Goal: Task Accomplishment & Management: Manage account settings

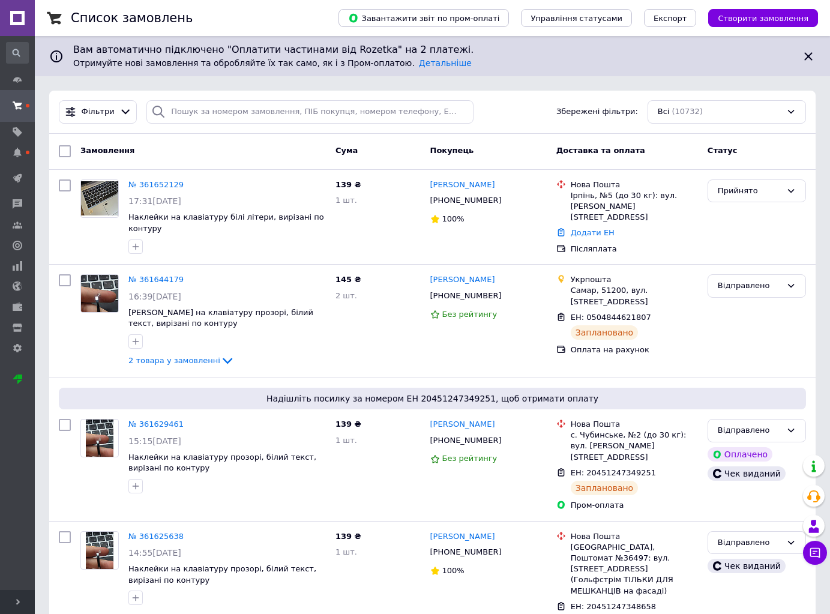
click at [540, 134] on div "Замовлення Cума Покупець Доставка та оплата Статус" at bounding box center [432, 152] width 767 height 36
click at [141, 184] on link "№ 361652129" at bounding box center [155, 184] width 55 height 9
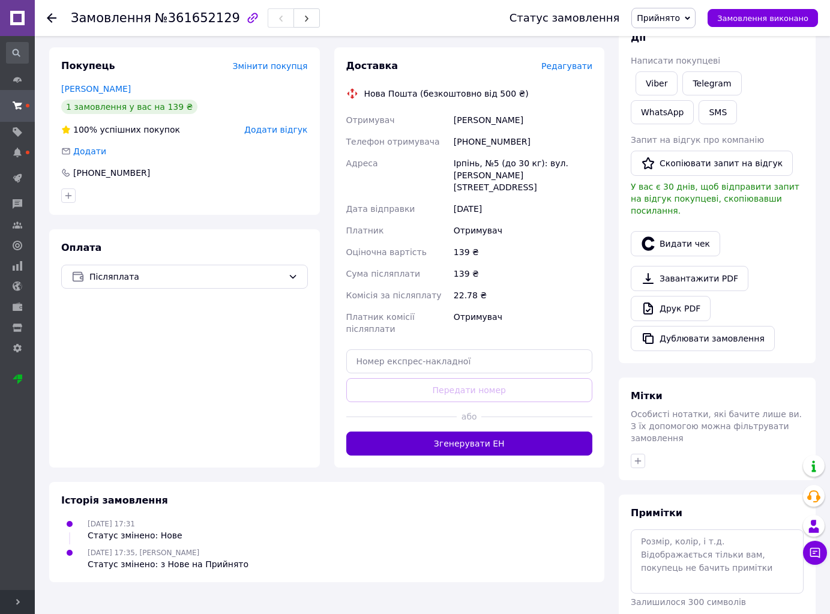
click at [538, 432] on button "Згенерувати ЕН" at bounding box center [469, 444] width 247 height 24
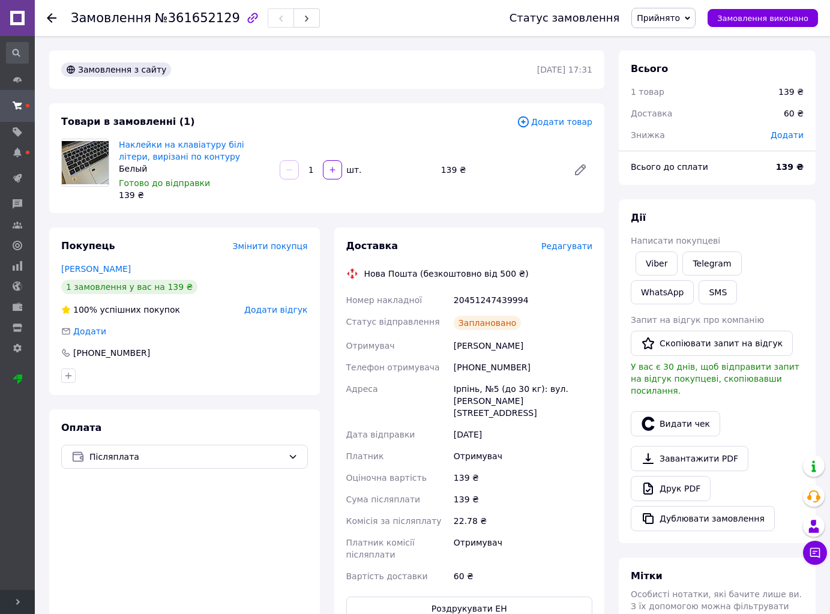
click at [467, 298] on div "20451247439994" at bounding box center [522, 300] width 143 height 22
copy div "20451247439994"
click at [210, 539] on div "Оплата Післяплата" at bounding box center [184, 520] width 271 height 223
click at [478, 357] on div "[PHONE_NUMBER]" at bounding box center [522, 368] width 143 height 22
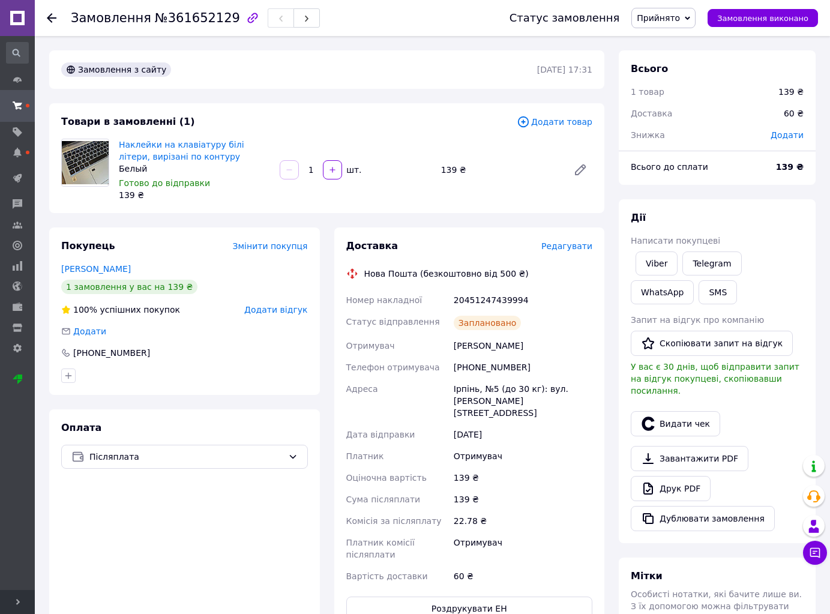
click at [475, 367] on div "[PHONE_NUMBER]" at bounding box center [522, 368] width 143 height 22
copy div "[PHONE_NUMBER]"
click at [695, 411] on button "Видати чек" at bounding box center [675, 423] width 89 height 25
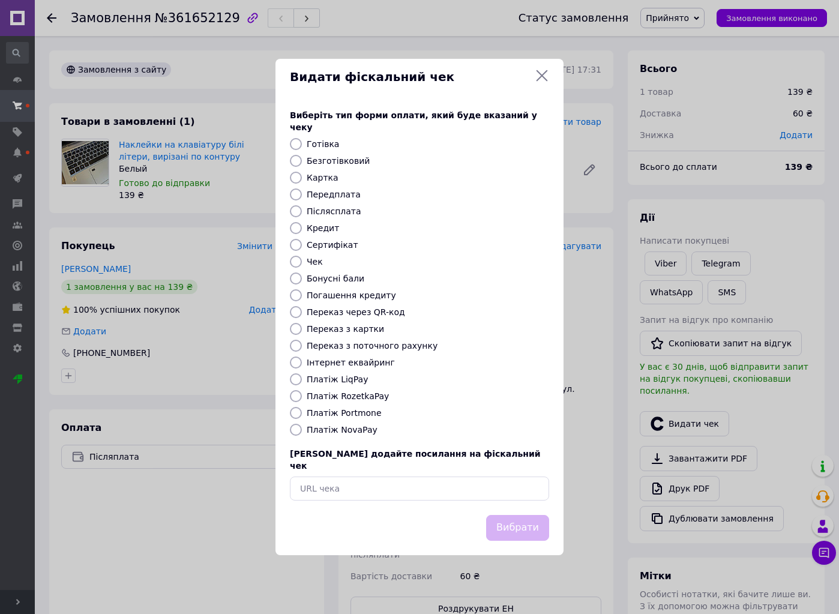
click at [344, 429] on label "Платіж NovaPay" at bounding box center [342, 430] width 71 height 10
click at [302, 429] on input "Платіж NovaPay" at bounding box center [296, 430] width 12 height 12
radio input "true"
click at [540, 532] on div "Вибрати" at bounding box center [420, 535] width 288 height 40
click at [532, 520] on button "Вибрати" at bounding box center [517, 528] width 63 height 26
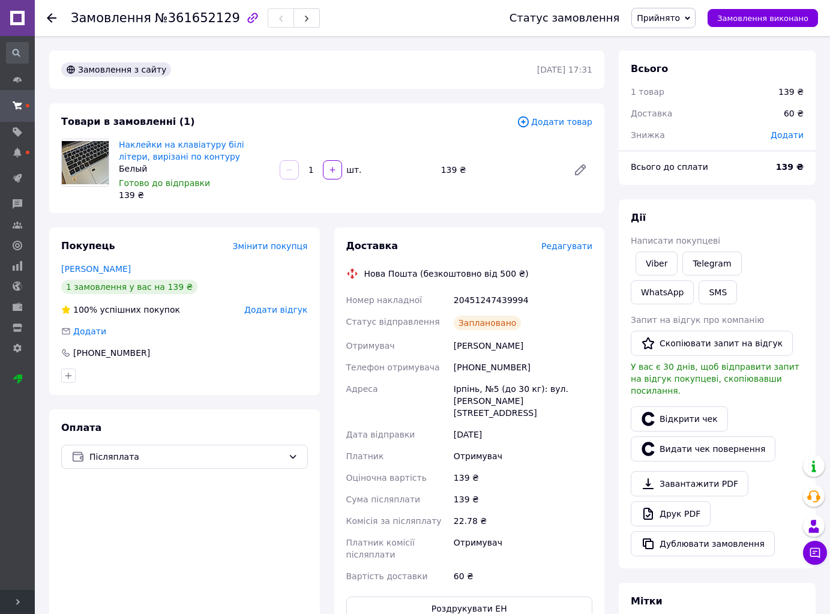
click at [657, 15] on span "Прийнято" at bounding box center [658, 18] width 43 height 10
click at [671, 101] on li "Відправлено" at bounding box center [680, 96] width 97 height 18
click at [20, 92] on link "Замовлення та повідомлення" at bounding box center [17, 105] width 35 height 31
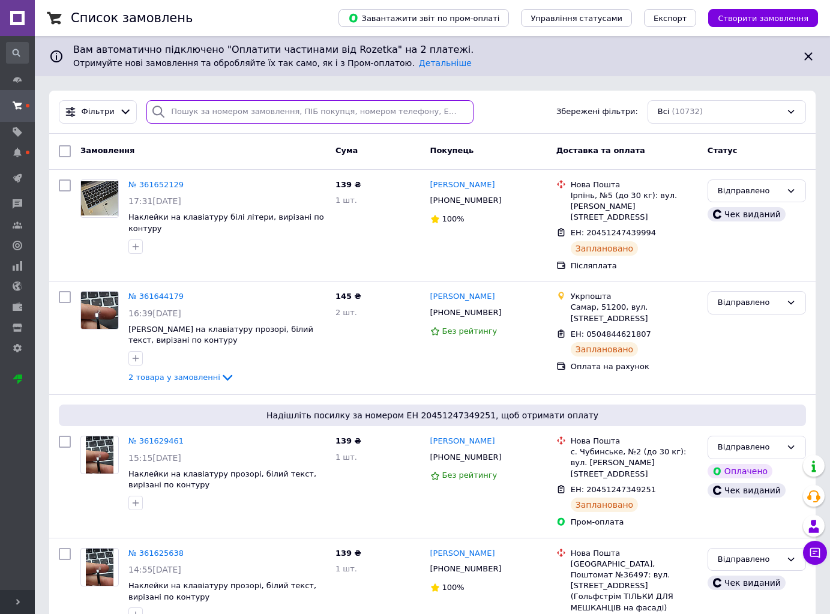
click at [433, 109] on input "search" at bounding box center [309, 111] width 327 height 23
paste input "380637433086"
type input "380637433086"
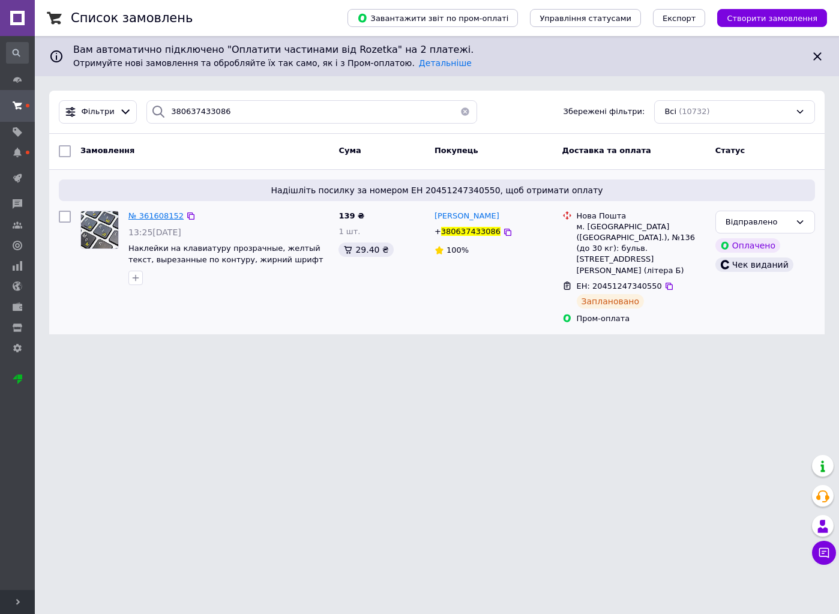
click at [139, 214] on span "№ 361608152" at bounding box center [155, 215] width 55 height 9
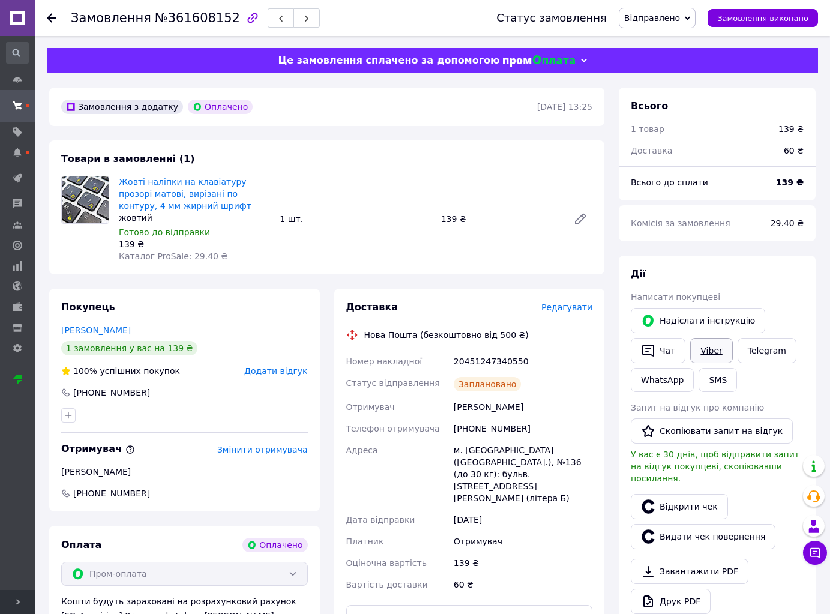
click at [719, 342] on link "Viber" at bounding box center [711, 350] width 42 height 25
click at [656, 352] on button "Чат" at bounding box center [658, 350] width 55 height 25
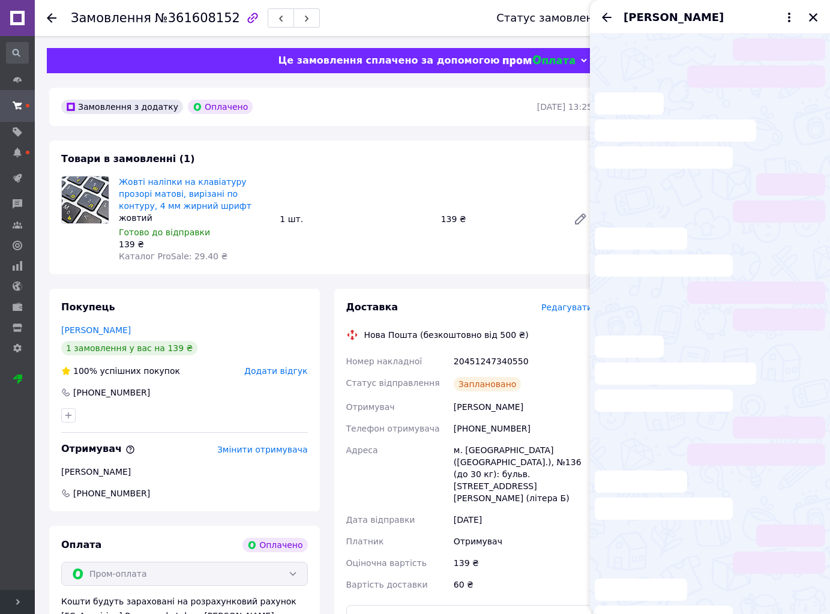
scroll to position [316, 0]
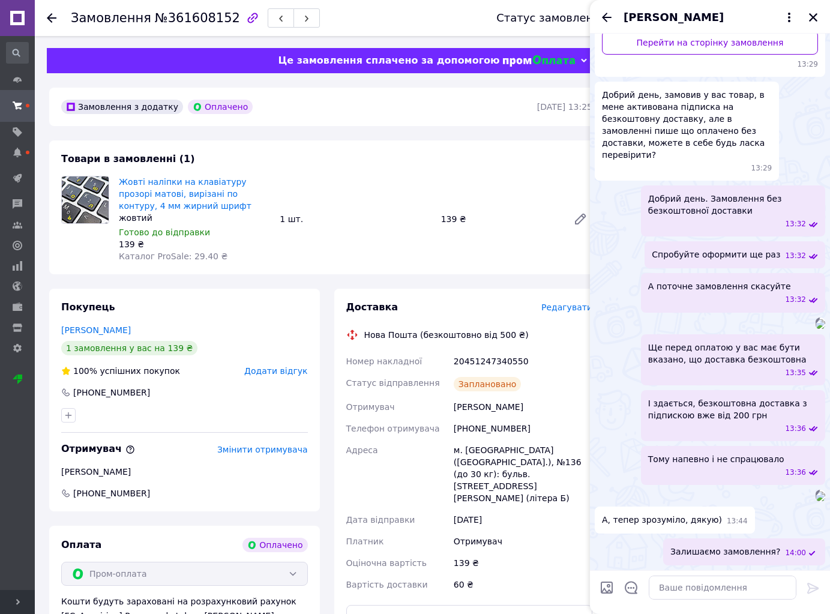
click at [488, 358] on div "20451247340550" at bounding box center [522, 362] width 143 height 22
copy div "20451247340550"
click at [705, 586] on textarea at bounding box center [723, 588] width 148 height 24
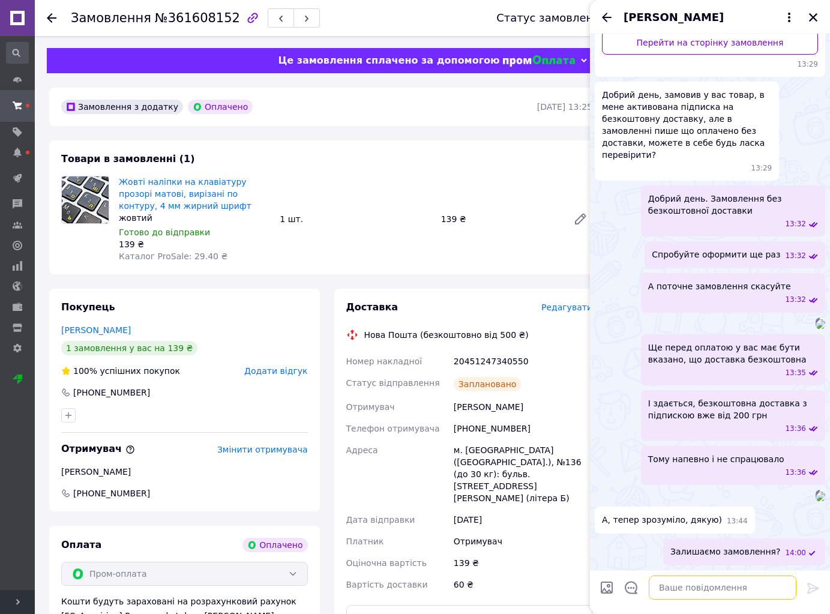
paste textarea "Вітаю! 👋 Ваше замовлення вже готове до відправки 🔥 📌 Товар: Наклейки на клавіат…"
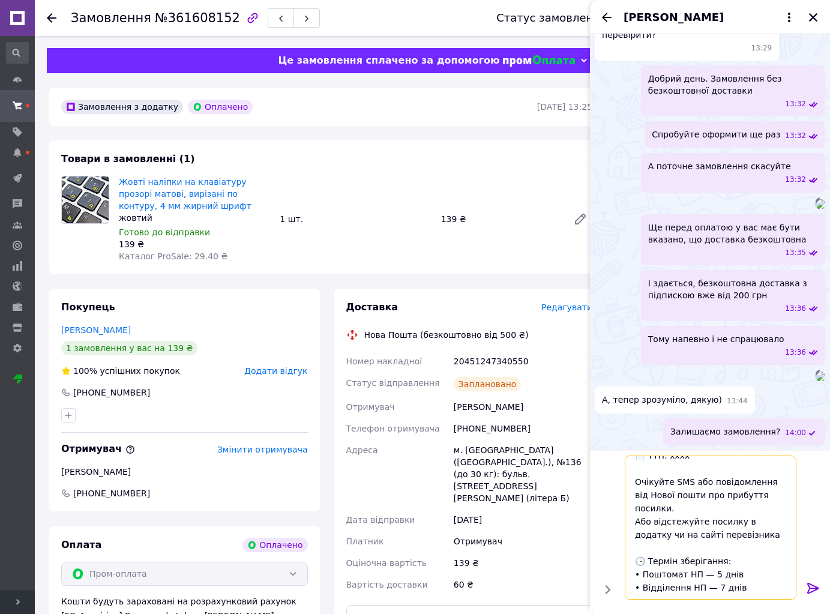
scroll to position [84, 0]
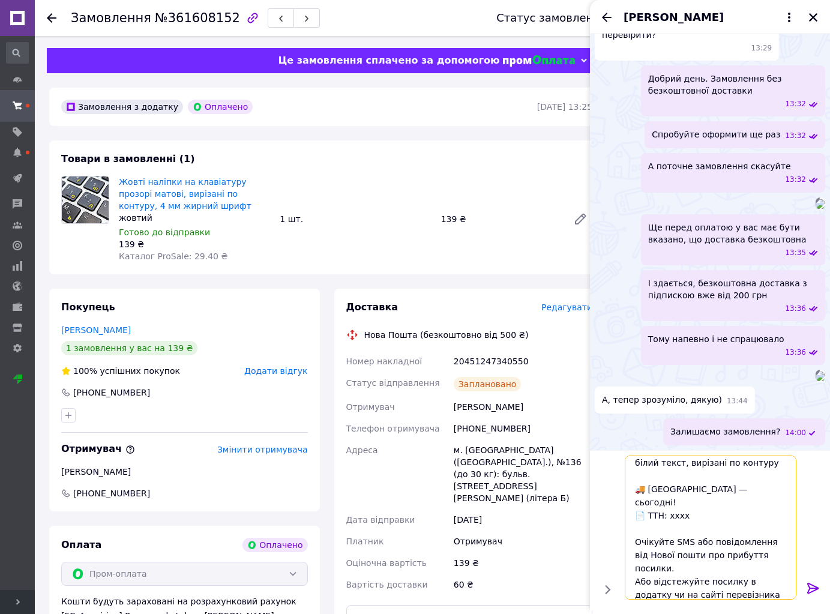
click at [670, 502] on textarea "Вітаю! 👋 Ваше замовлення вже готове до відправки 🔥 📌 Товар: Наклейки на клавіат…" at bounding box center [711, 528] width 172 height 144
paste textarea "20451247340550"
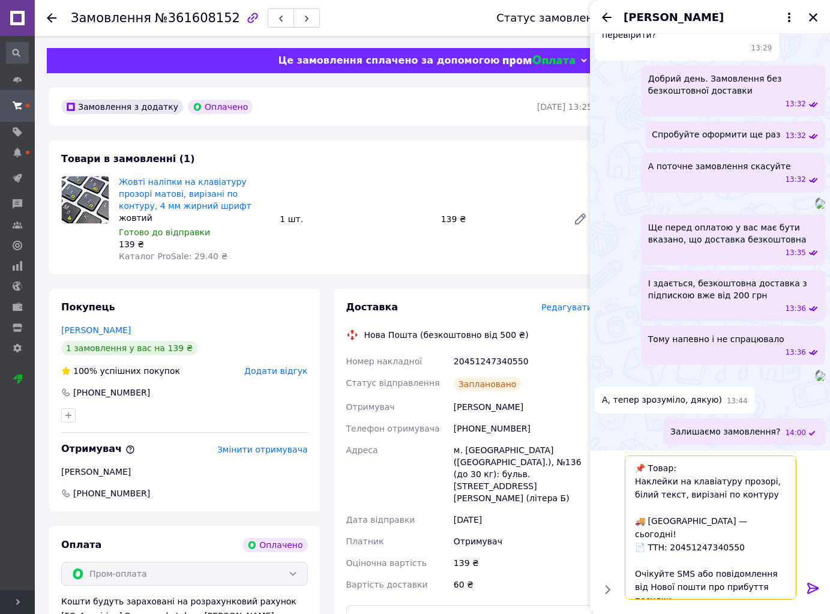
scroll to position [24, 0]
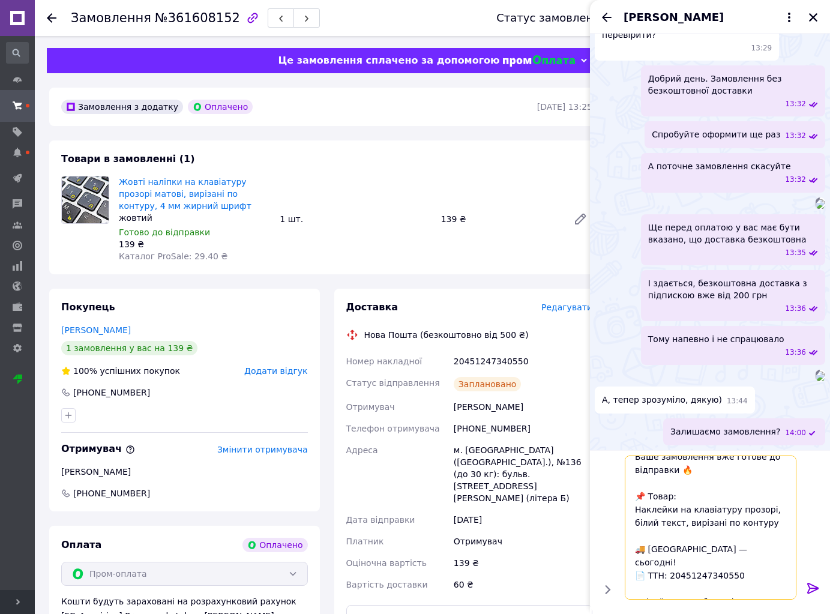
click at [778, 510] on textarea "Вітаю! 👋 Ваше замовлення вже готове до відправки 🔥 📌 Товар: Наклейки на клавіат…" at bounding box center [711, 528] width 172 height 144
type textarea "Вітаю! 👋 Ваше замовлення вже готове до відправки 🔥 📌 Товар: Наклейки на клавіат…"
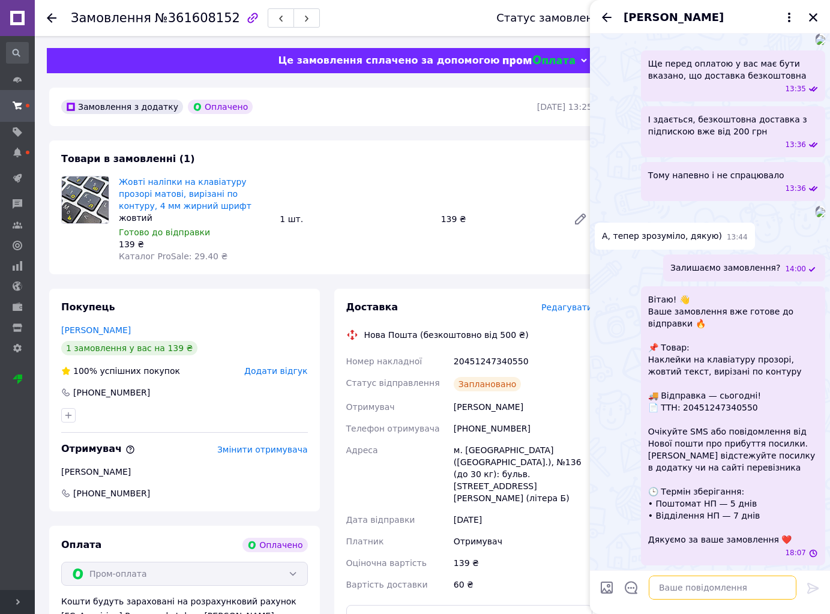
scroll to position [749, 0]
click at [808, 19] on icon "Закрити" at bounding box center [813, 17] width 11 height 11
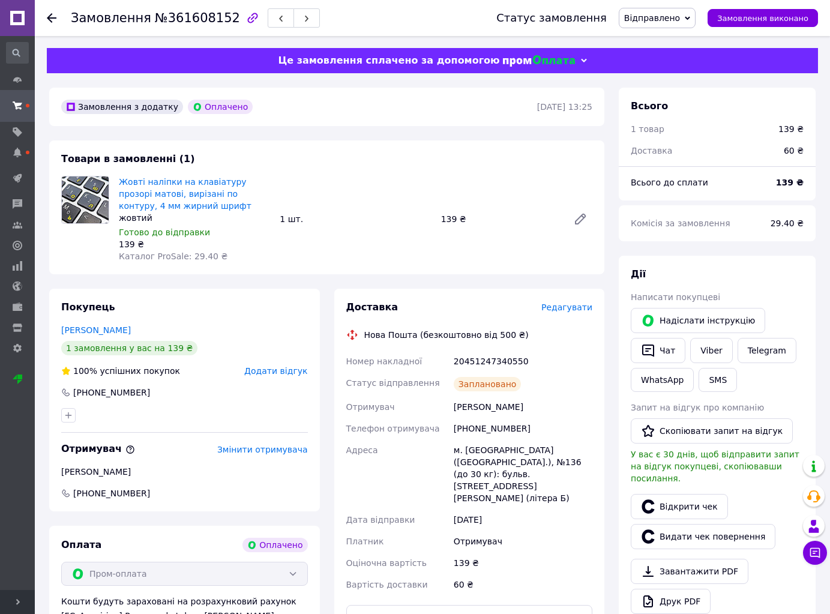
click at [496, 355] on div "20451247340550" at bounding box center [522, 362] width 143 height 22
copy div "20451247340550"
click at [117, 492] on span "[PHONE_NUMBER]" at bounding box center [111, 493] width 79 height 12
click at [101, 394] on div "[PHONE_NUMBER]" at bounding box center [111, 393] width 79 height 12
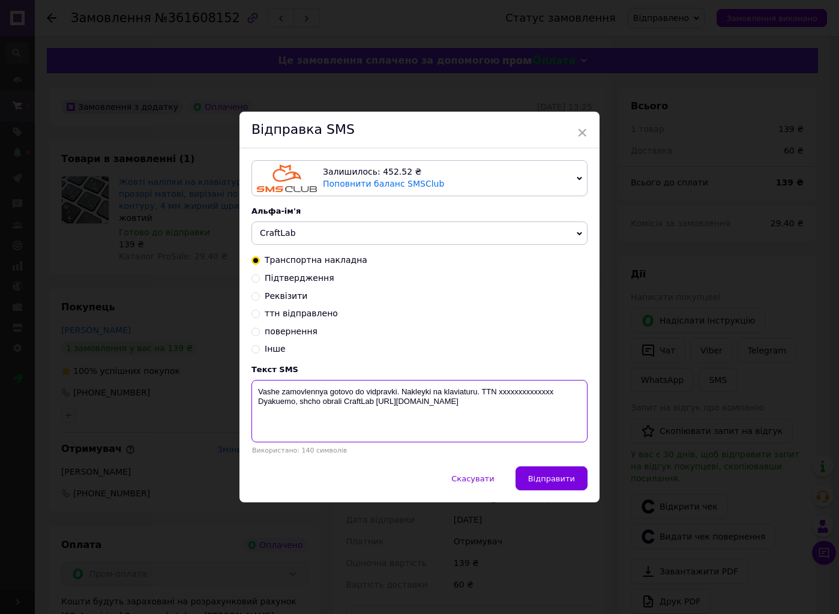
click at [523, 391] on textarea "Vashe zamovlennya gotovo do vidpravki. Nakleyki na klaviaturu. TTN xxxxxxxxxxxx…" at bounding box center [420, 411] width 336 height 62
paste textarea "20451247340550"
type textarea "Vashe zamovlennya gotovo do vidpravki. Nakleyki na klaviaturu. TTN 204512473405…"
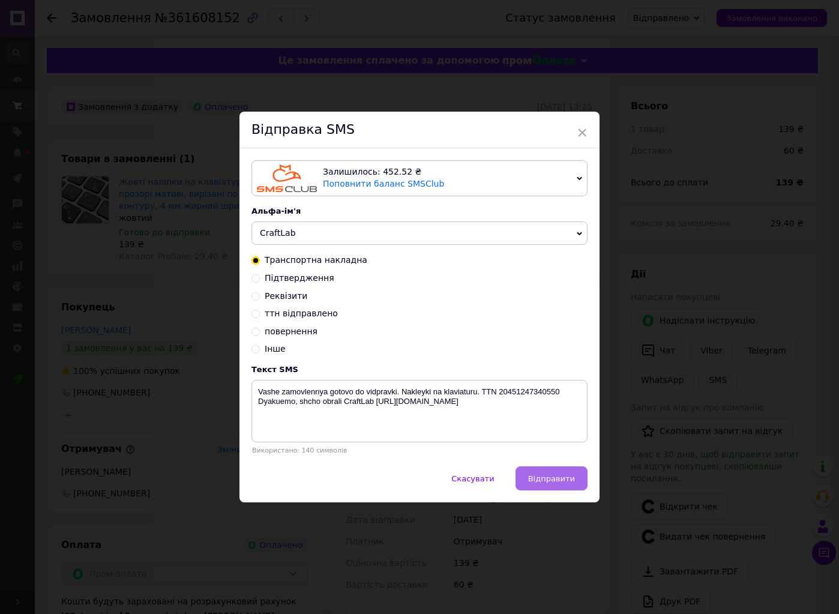
click at [541, 483] on span "Відправити" at bounding box center [551, 478] width 47 height 9
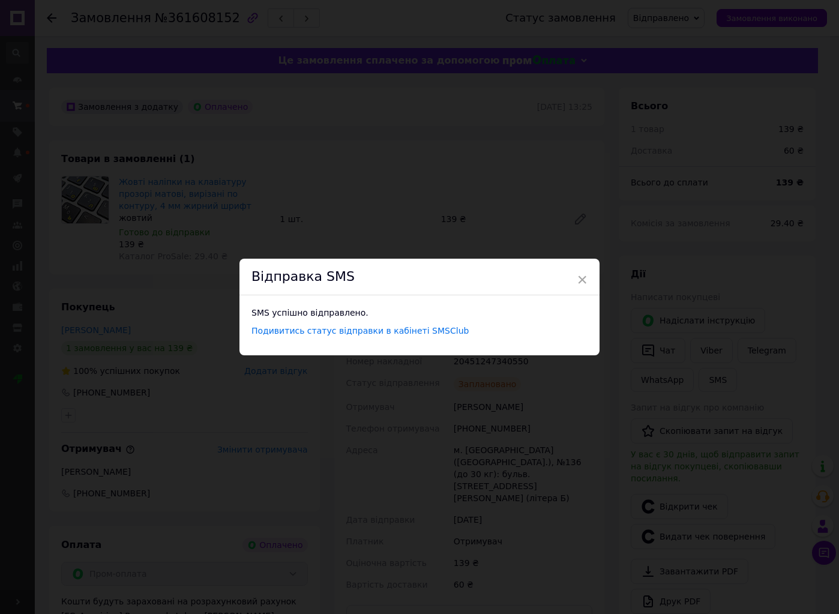
click at [738, 308] on div "× Відправка SMS SMS успішно відправлено. Подивитись статус відправки в кабінеті…" at bounding box center [419, 307] width 839 height 614
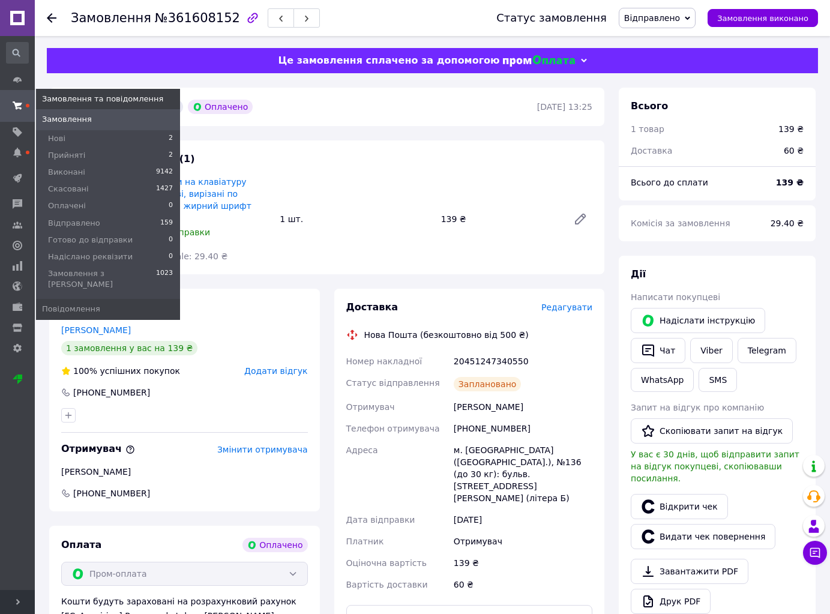
click at [17, 110] on icon at bounding box center [18, 106] width 10 height 10
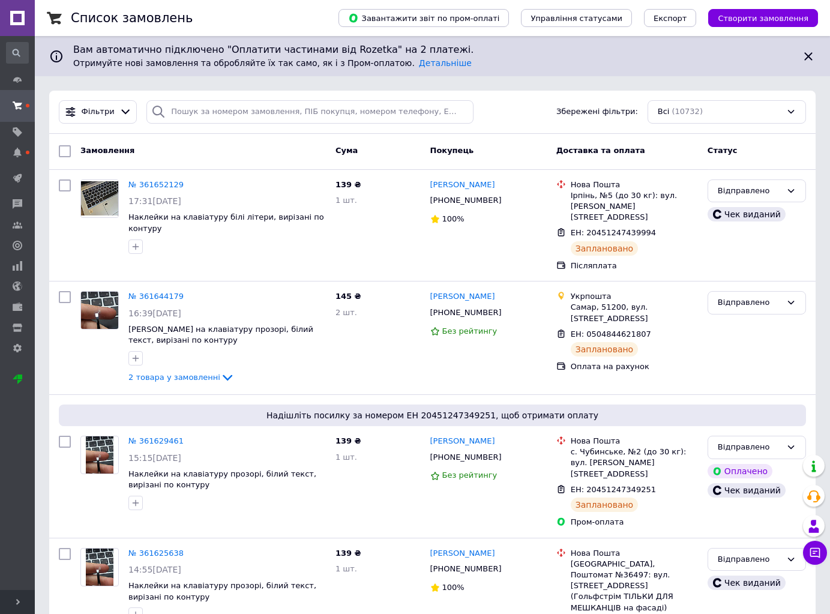
click at [547, 113] on div "Фільтри Збережені фільтри: Всі (10732)" at bounding box center [432, 111] width 757 height 23
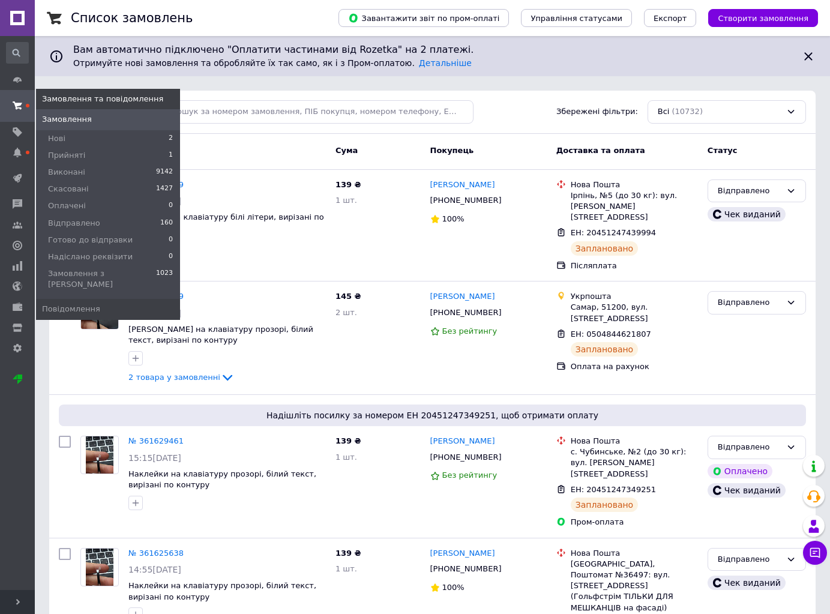
click at [62, 153] on span "Прийняті" at bounding box center [66, 155] width 37 height 11
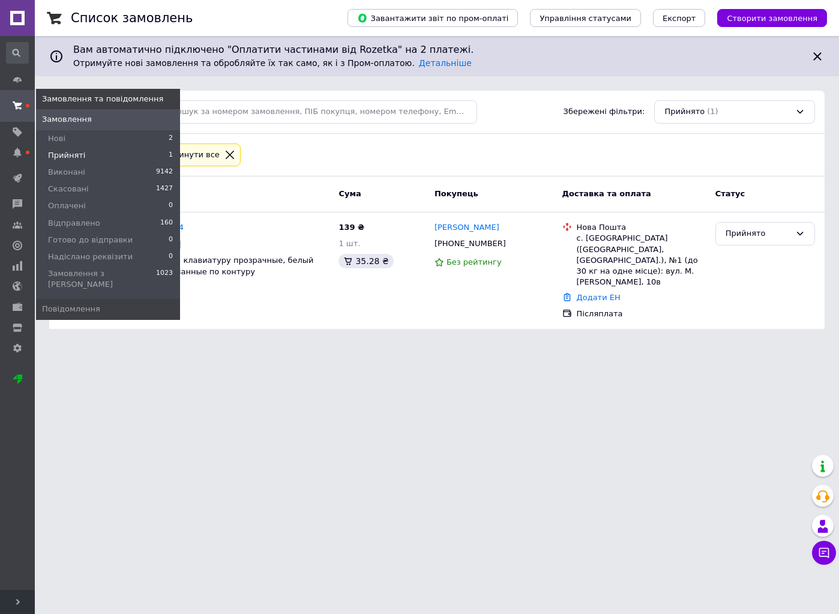
click at [16, 105] on use at bounding box center [18, 105] width 10 height 8
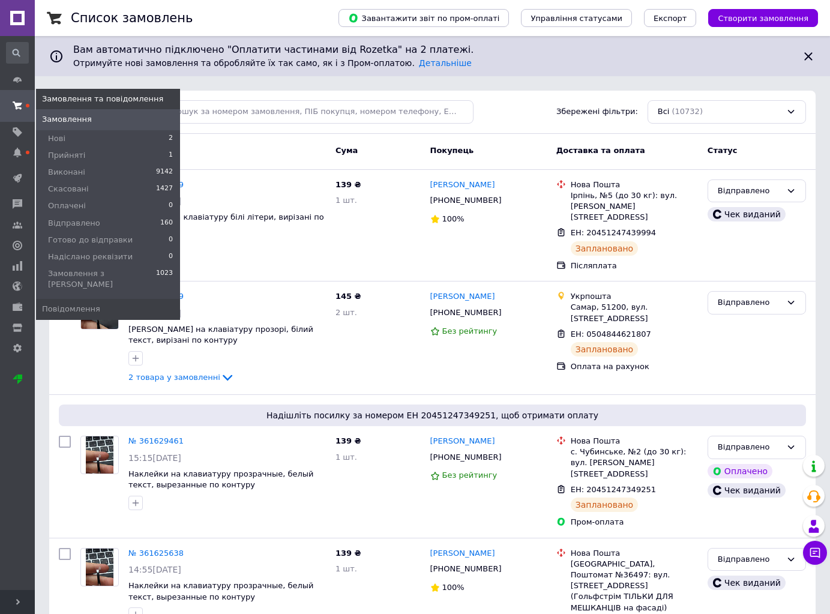
click at [21, 104] on use at bounding box center [18, 105] width 10 height 8
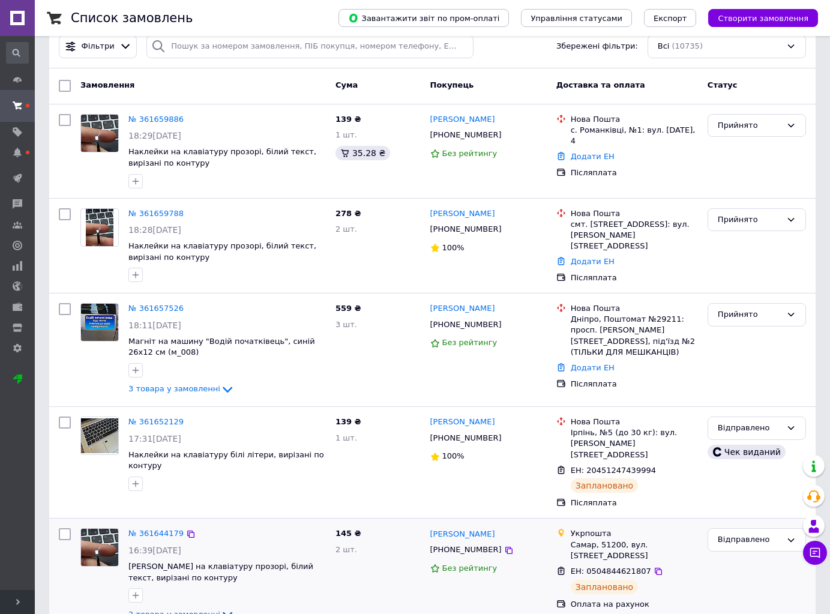
scroll to position [60, 0]
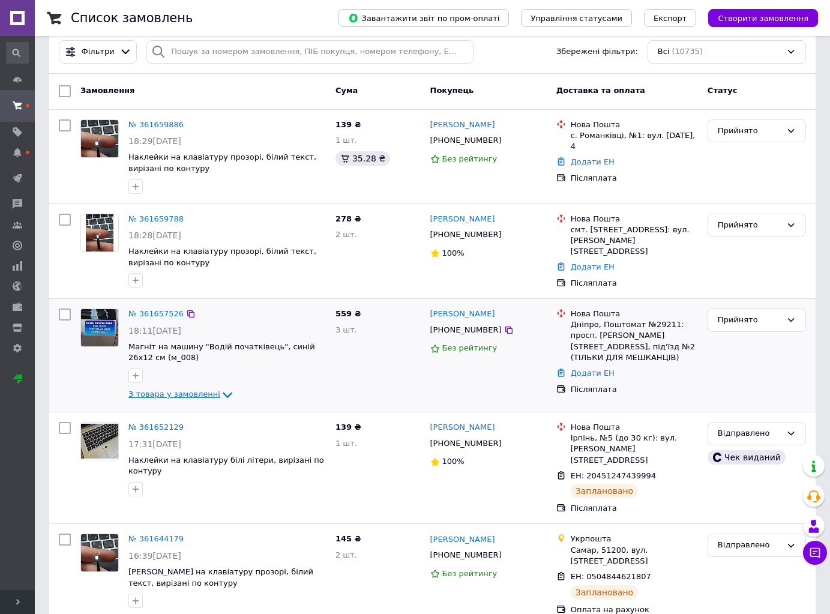
click at [196, 391] on span "3 товара у замовленні" at bounding box center [174, 394] width 92 height 9
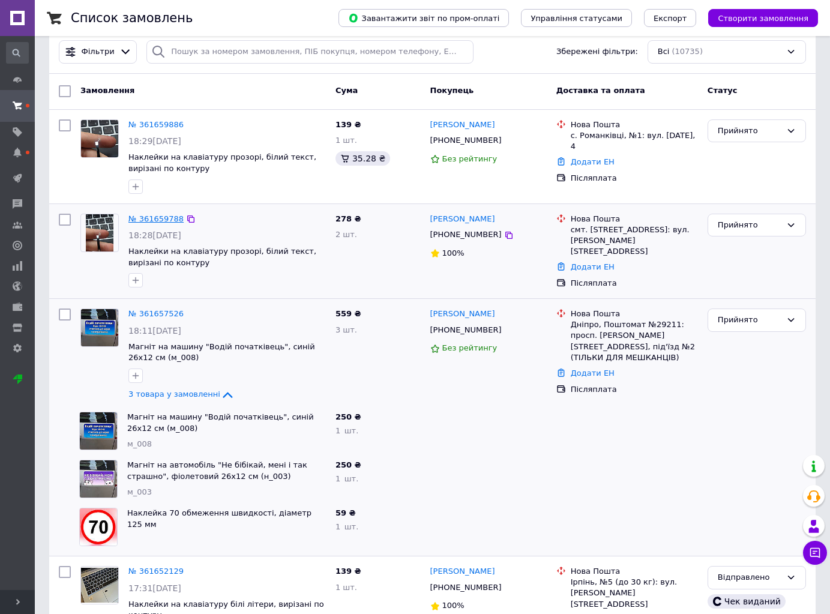
click at [150, 218] on link "№ 361659788" at bounding box center [155, 218] width 55 height 9
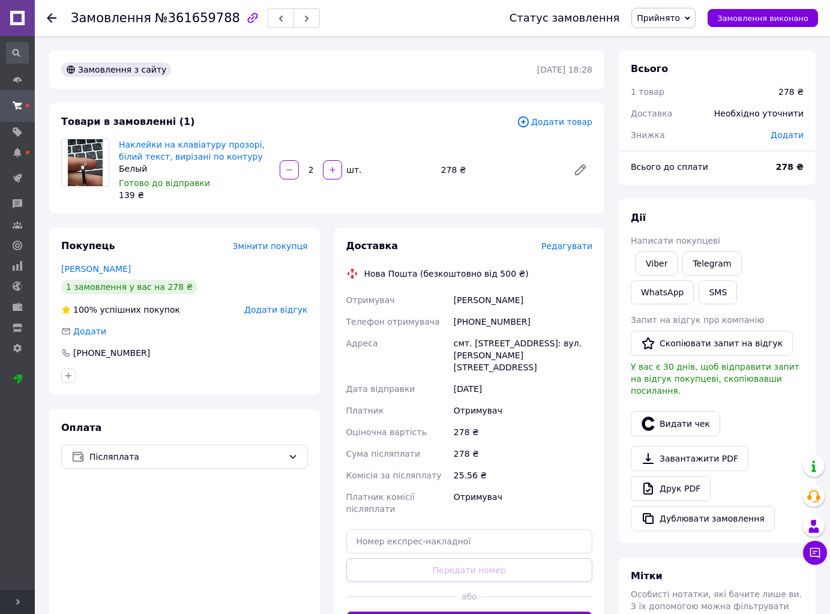
click at [586, 241] on span "Редагувати" at bounding box center [566, 246] width 51 height 10
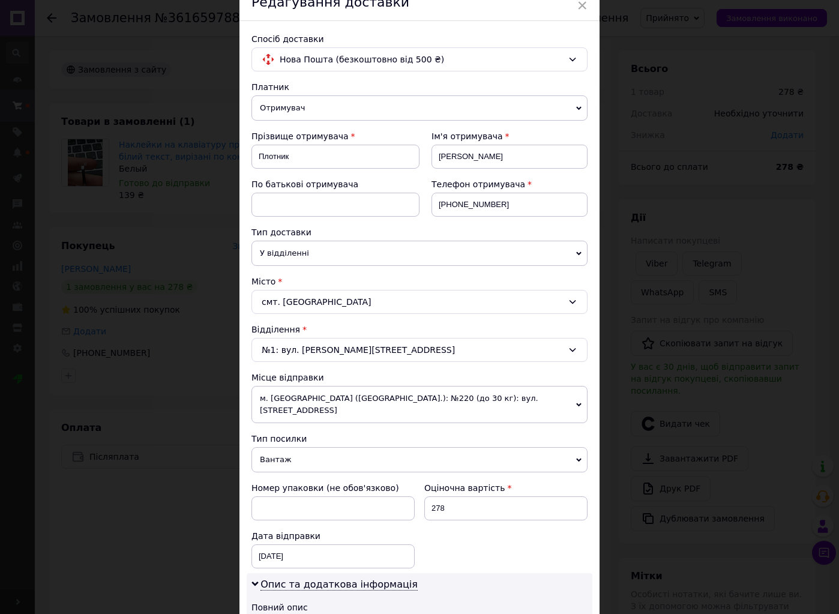
scroll to position [120, 0]
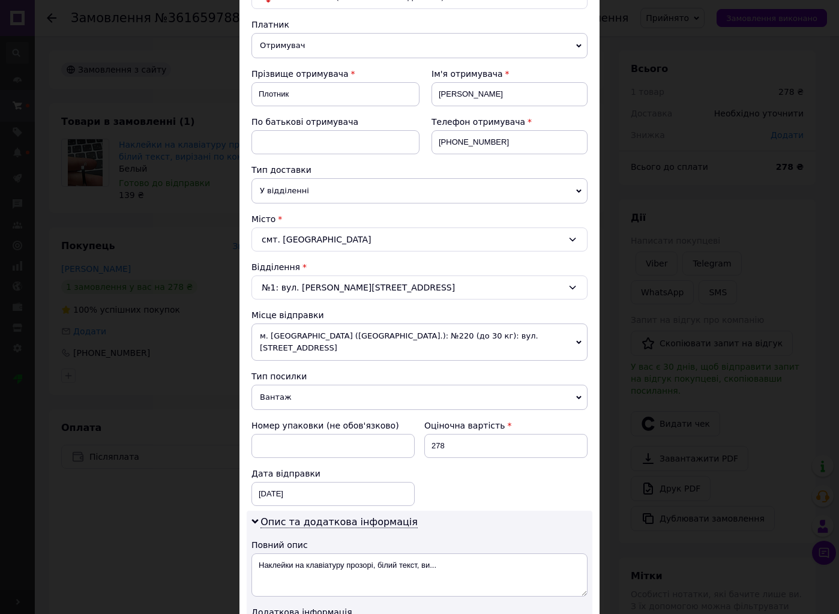
click at [303, 388] on span "Вантаж" at bounding box center [420, 397] width 336 height 25
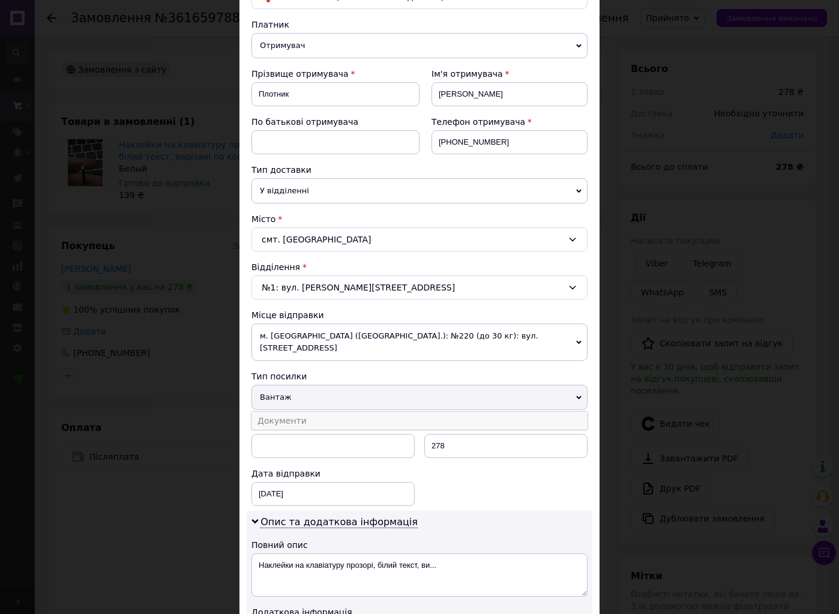
click at [306, 412] on li "Документи" at bounding box center [420, 421] width 336 height 18
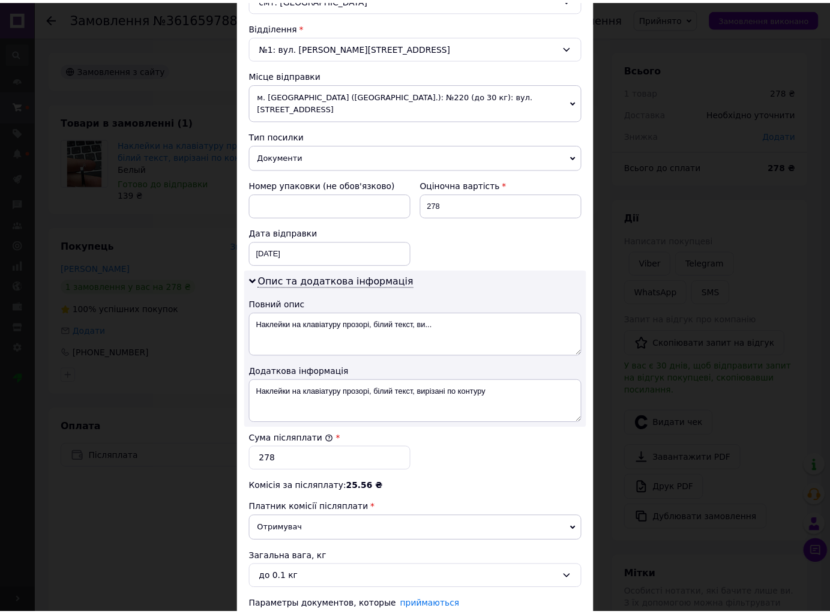
scroll to position [420, 0]
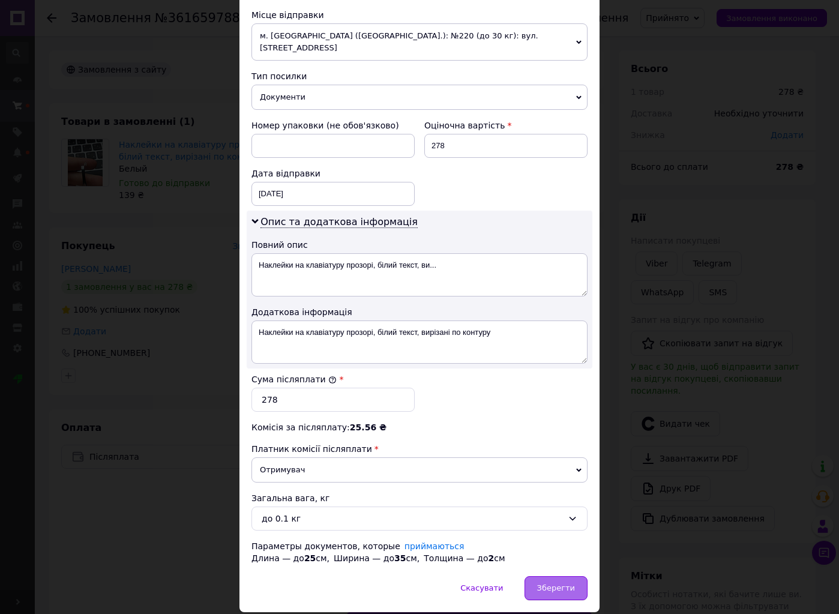
click at [570, 583] on span "Зберегти" at bounding box center [556, 587] width 38 height 9
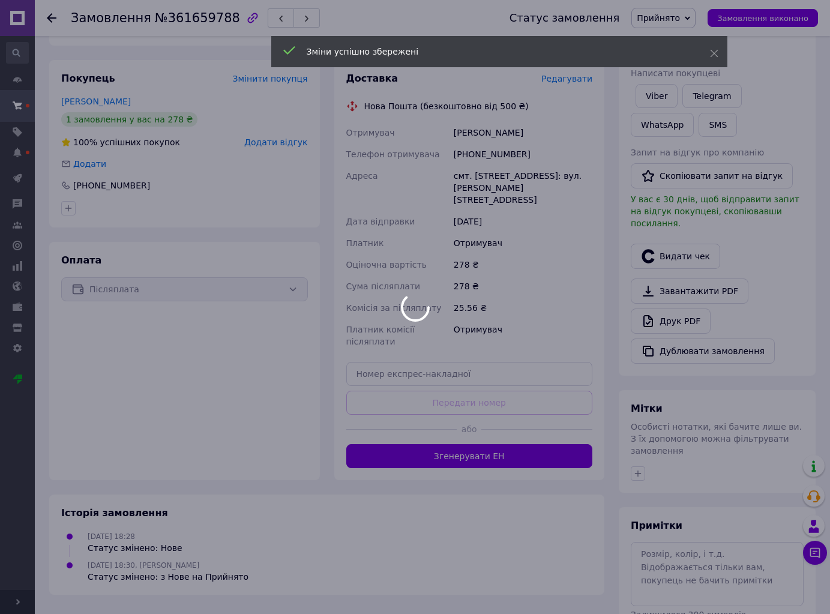
scroll to position [210, 0]
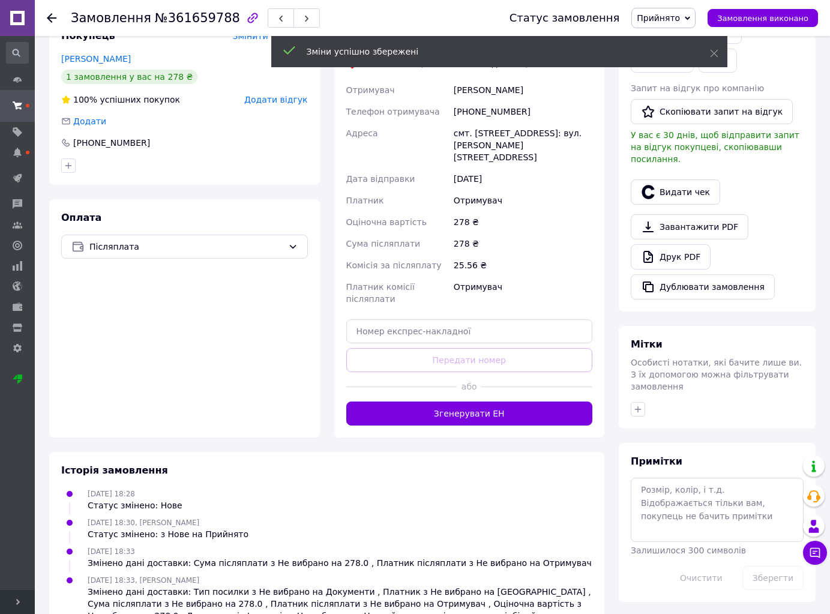
click at [576, 403] on button "Згенерувати ЕН" at bounding box center [469, 414] width 247 height 24
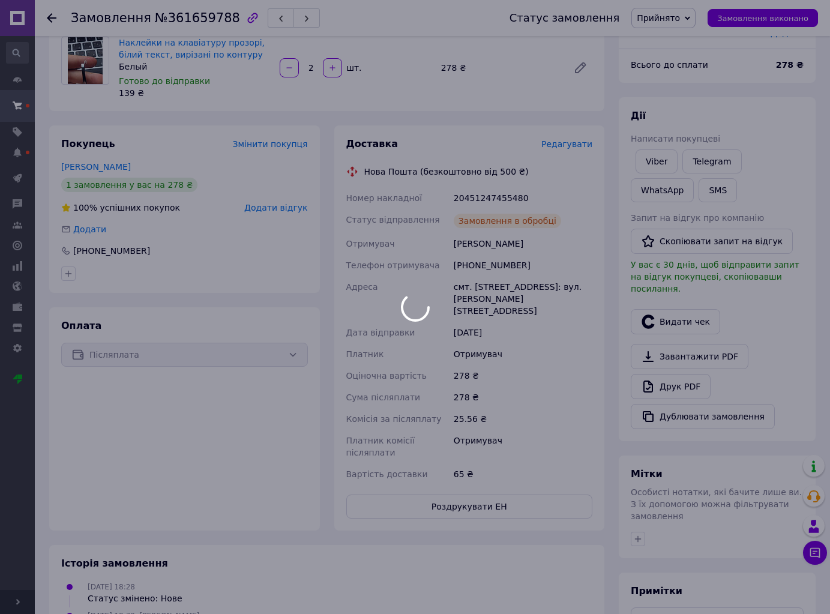
scroll to position [30, 0]
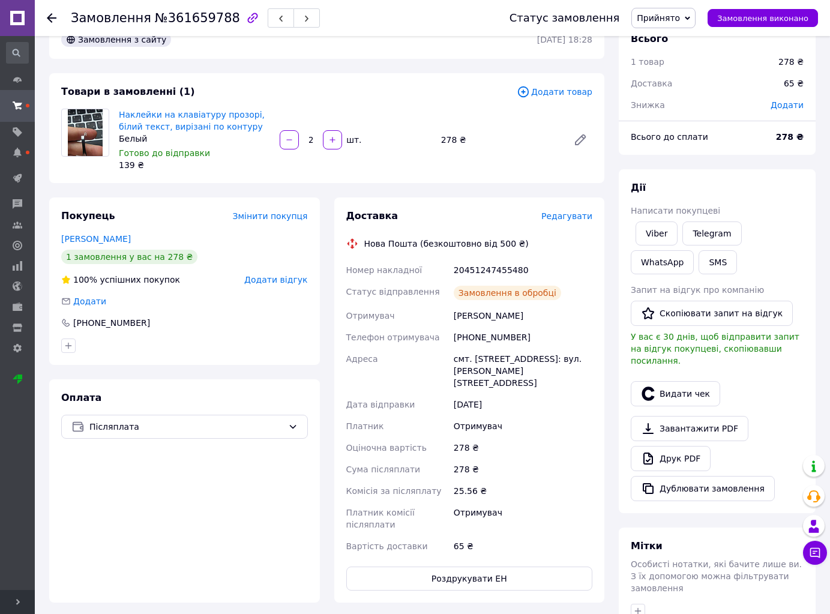
click at [486, 265] on div "20451247455480" at bounding box center [522, 270] width 143 height 22
copy div "20451247455480"
click at [469, 327] on div "+380661101446" at bounding box center [522, 338] width 143 height 22
click at [468, 331] on div "+380661101446" at bounding box center [522, 338] width 143 height 22
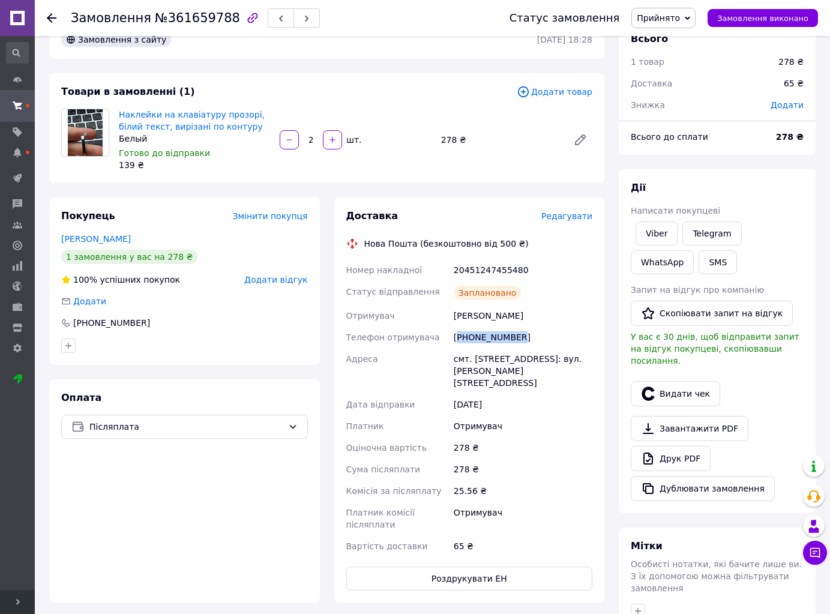
click at [468, 331] on div "+380661101446" at bounding box center [522, 338] width 143 height 22
copy div "+380661101446"
click at [277, 18] on icon "button" at bounding box center [280, 18] width 7 height 7
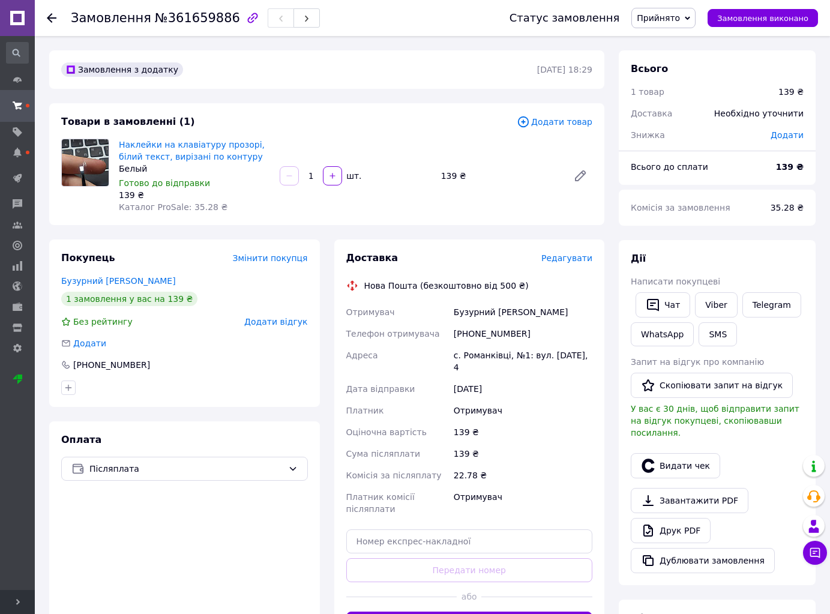
click at [582, 258] on span "Редагувати" at bounding box center [566, 258] width 51 height 10
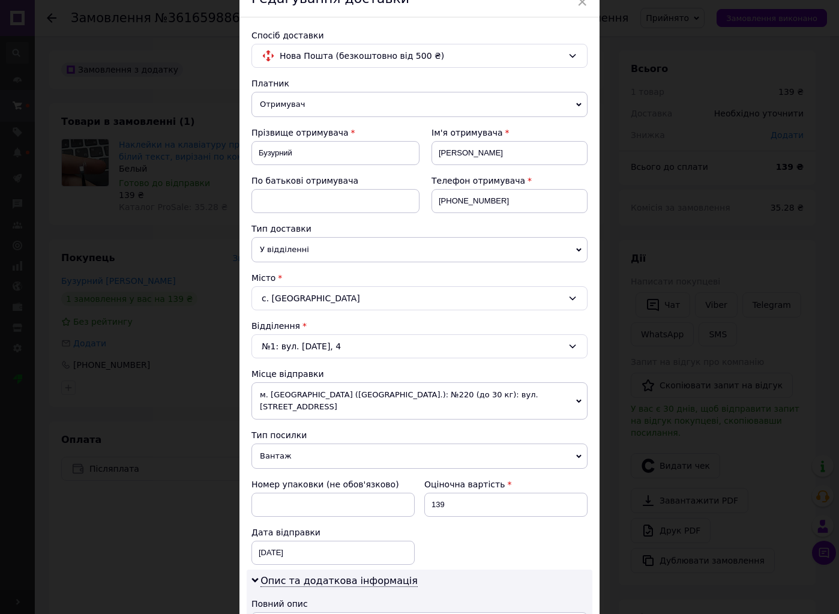
scroll to position [120, 0]
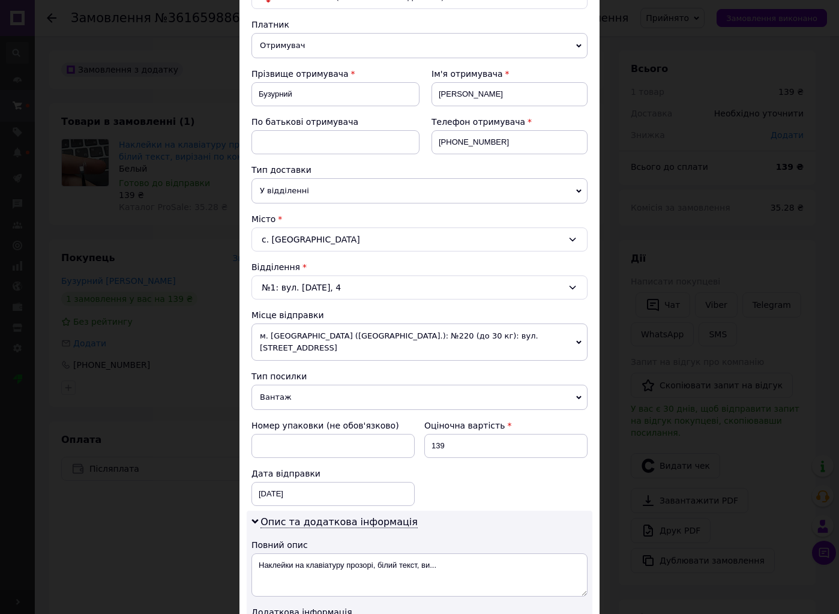
click at [299, 394] on span "Вантаж" at bounding box center [420, 397] width 336 height 25
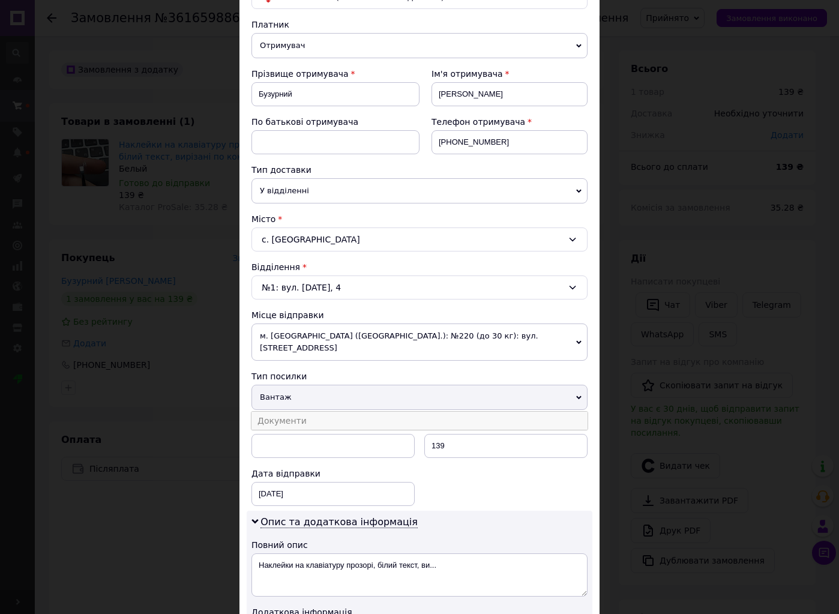
click at [306, 412] on li "Документи" at bounding box center [420, 421] width 336 height 18
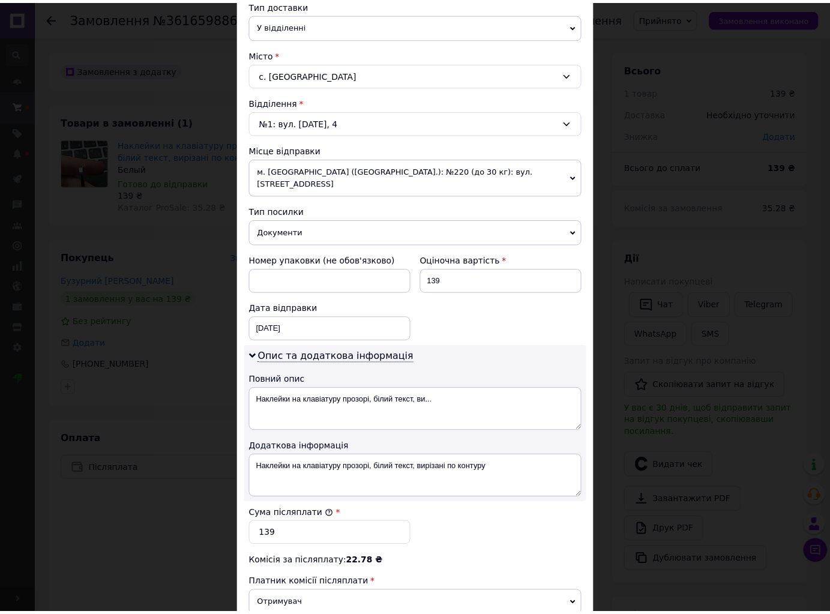
scroll to position [448, 0]
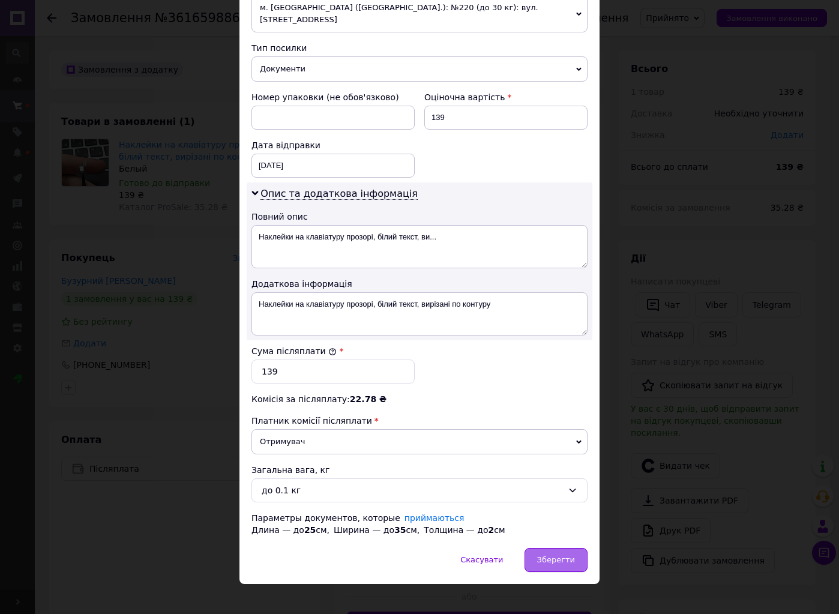
click at [556, 554] on div "Зберегти" at bounding box center [556, 560] width 63 height 24
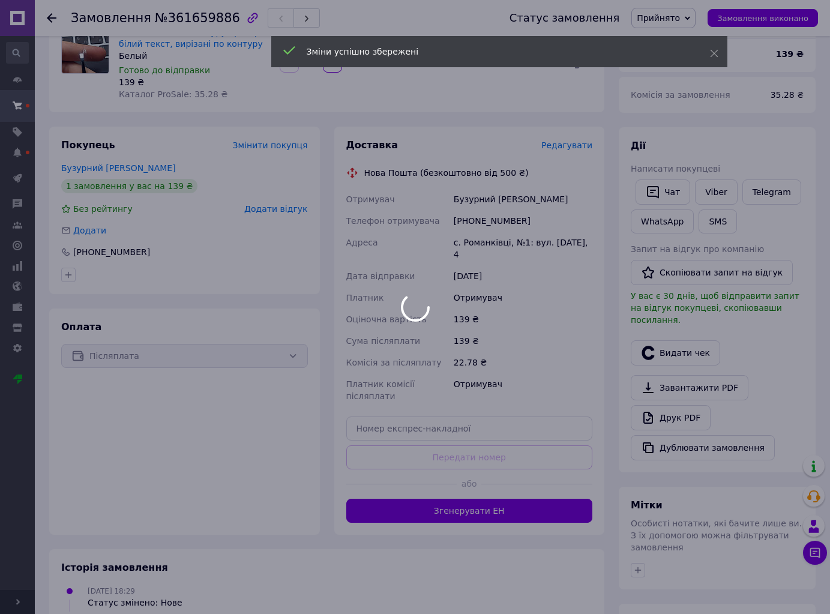
scroll to position [120, 0]
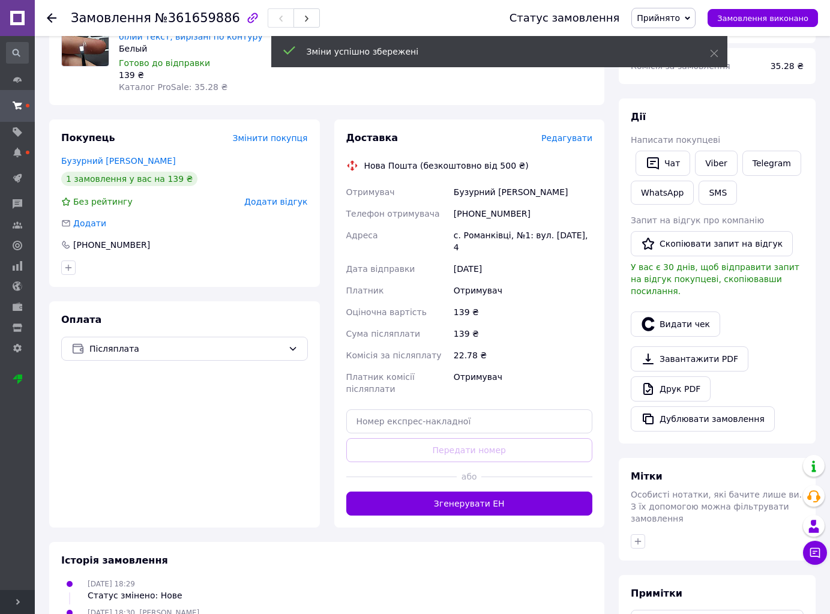
click at [567, 493] on button "Згенерувати ЕН" at bounding box center [469, 504] width 247 height 24
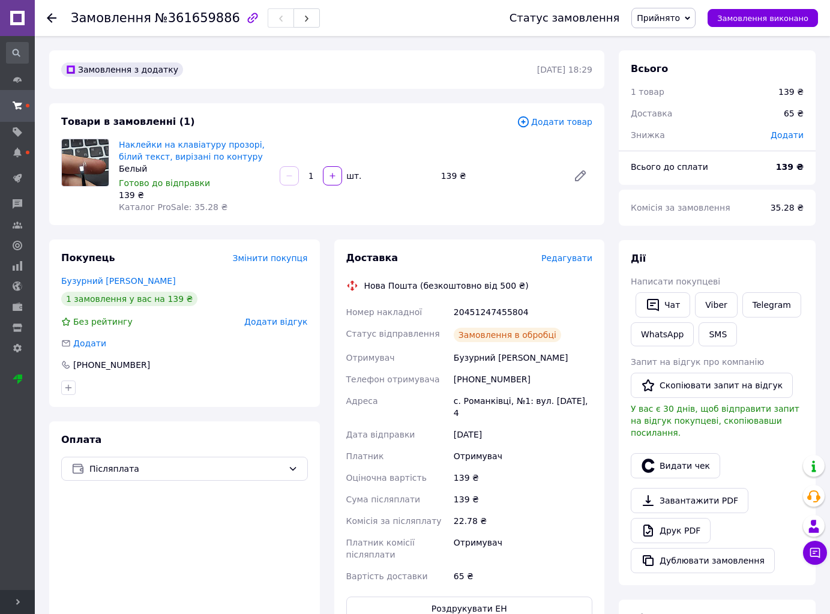
click at [484, 314] on div "20451247455804" at bounding box center [522, 312] width 143 height 22
copy div "20451247455804"
click at [492, 374] on div "+380688770794" at bounding box center [522, 380] width 143 height 22
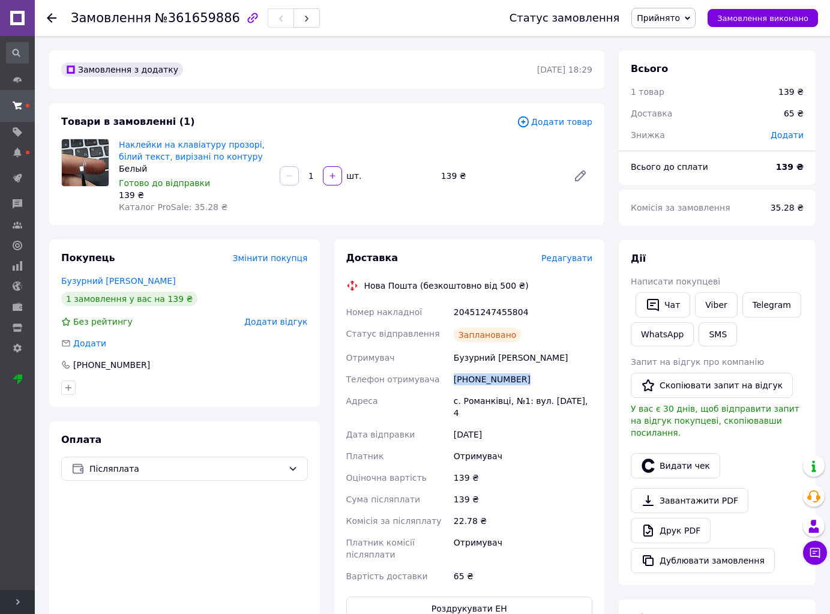
click at [492, 374] on div "+380688770794" at bounding box center [522, 380] width 143 height 22
copy div "+380688770794"
click at [651, 301] on icon "button" at bounding box center [653, 305] width 14 height 14
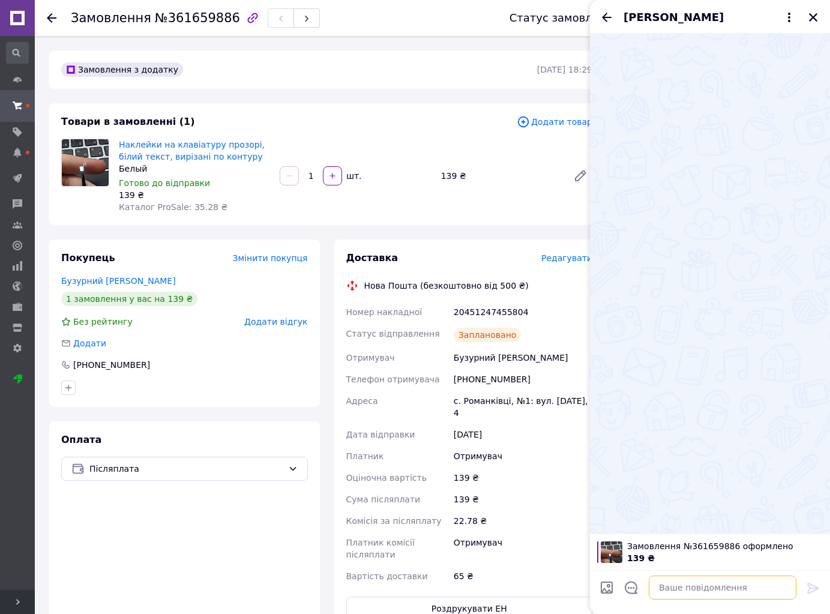
click at [681, 588] on textarea at bounding box center [723, 588] width 148 height 24
paste textarea "Вітаю! 👋 Ваше замовлення вже готове до відправки 🔥 📌 Товар: Наклейки на клавіат…"
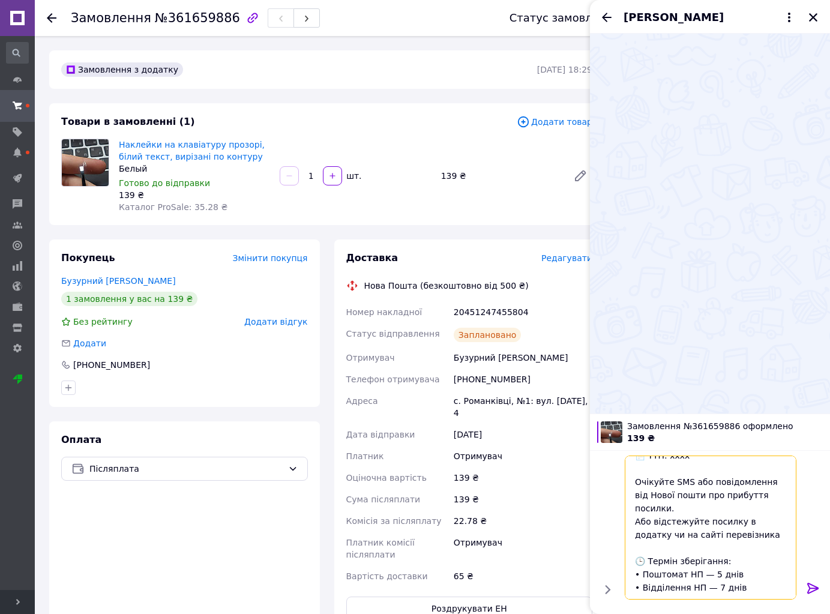
scroll to position [84, 0]
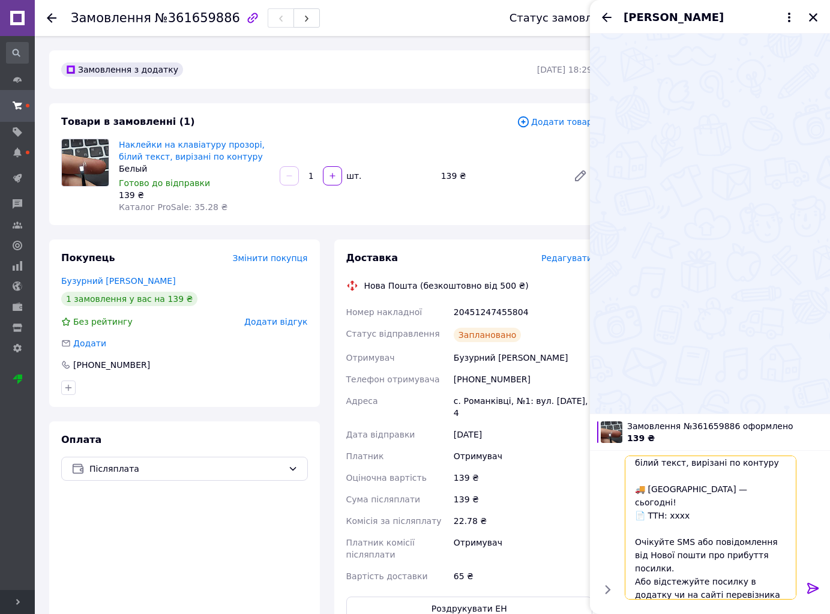
click at [668, 503] on textarea "Вітаю! 👋 Ваше замовлення вже готове до відправки 🔥 📌 Товар: Наклейки на клавіат…" at bounding box center [711, 528] width 172 height 144
paste textarea "20451247455804"
type textarea "Вітаю! 👋 Ваше замовлення вже готове до відправки 🔥 📌 Товар: Наклейки на клавіат…"
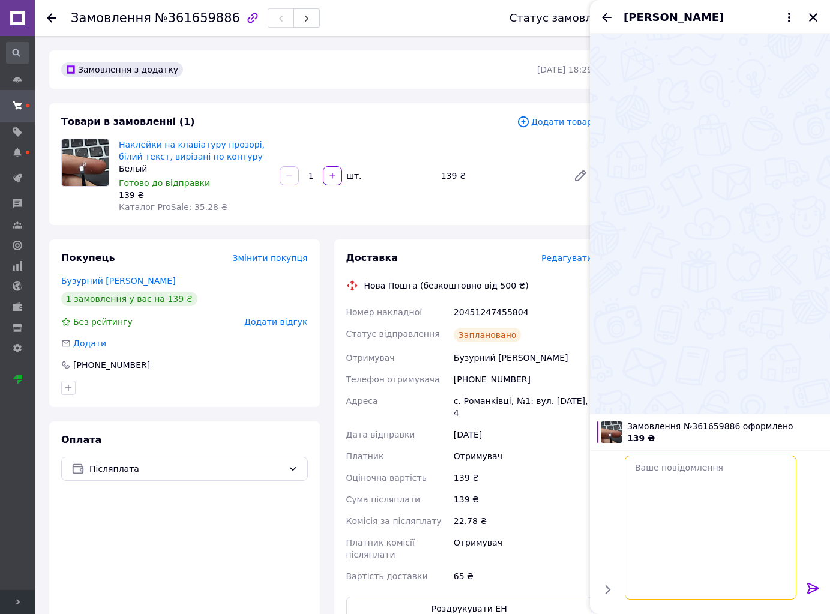
scroll to position [0, 0]
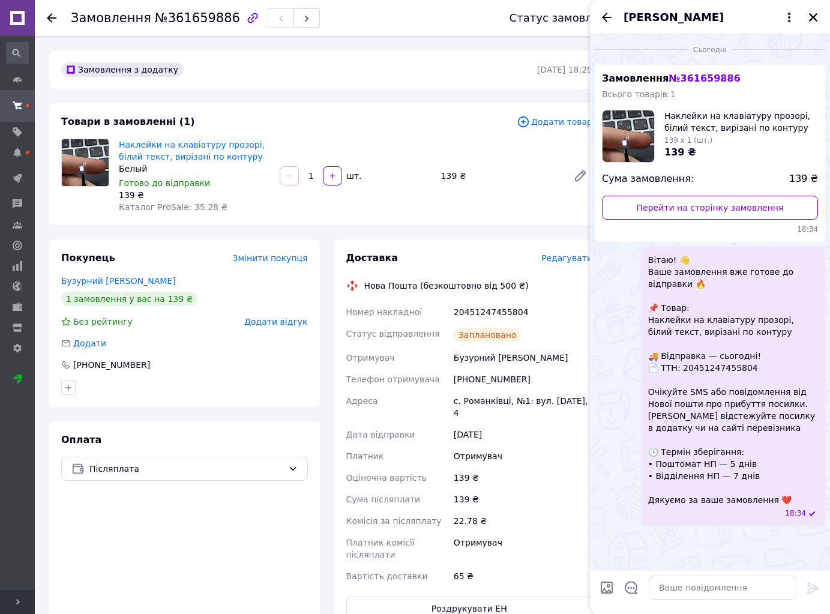
click at [820, 16] on button "Закрити" at bounding box center [813, 17] width 14 height 14
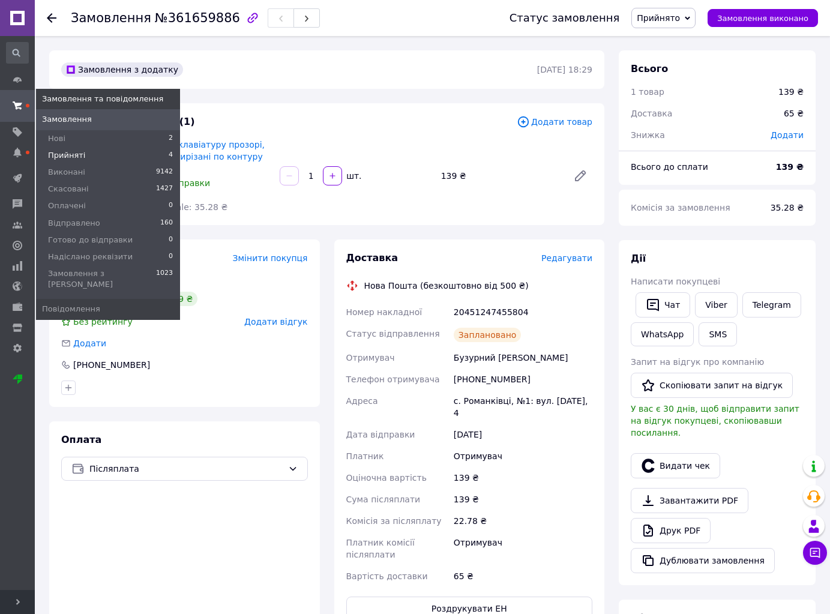
click at [63, 157] on span "Прийняті" at bounding box center [66, 155] width 37 height 11
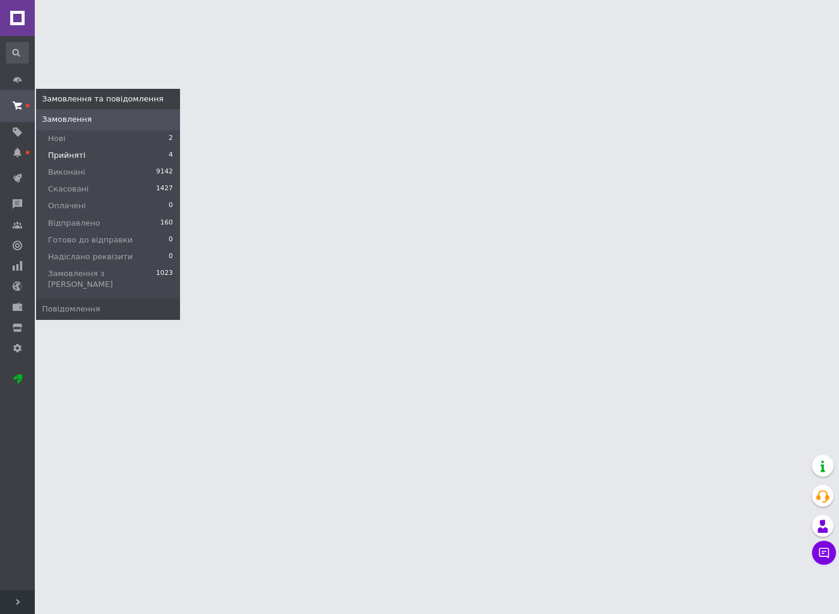
click at [63, 157] on span "Прийняті" at bounding box center [66, 155] width 37 height 11
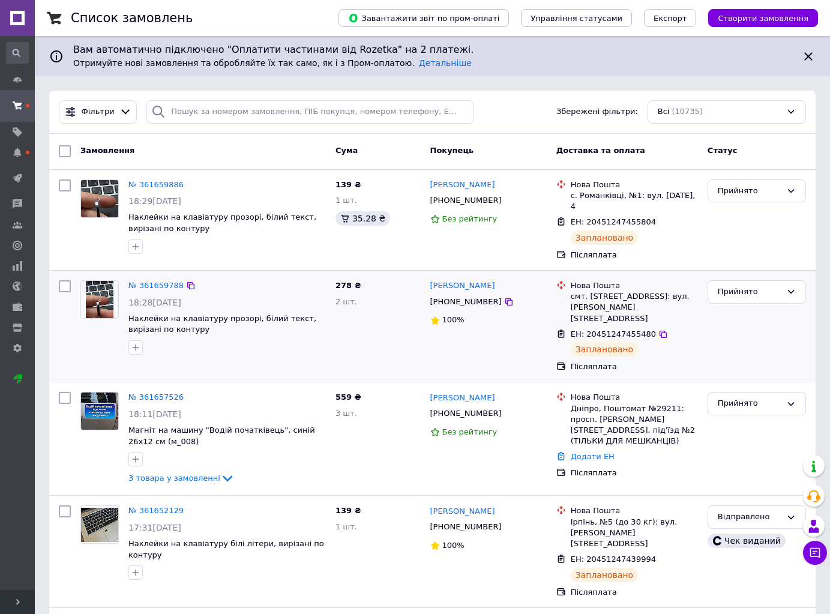
click at [61, 288] on input "checkbox" at bounding box center [65, 286] width 12 height 12
checkbox input "true"
click at [60, 184] on input "checkbox" at bounding box center [65, 185] width 12 height 12
checkbox input "true"
click at [101, 150] on span "Дії для 2 замовлень" at bounding box center [121, 151] width 82 height 11
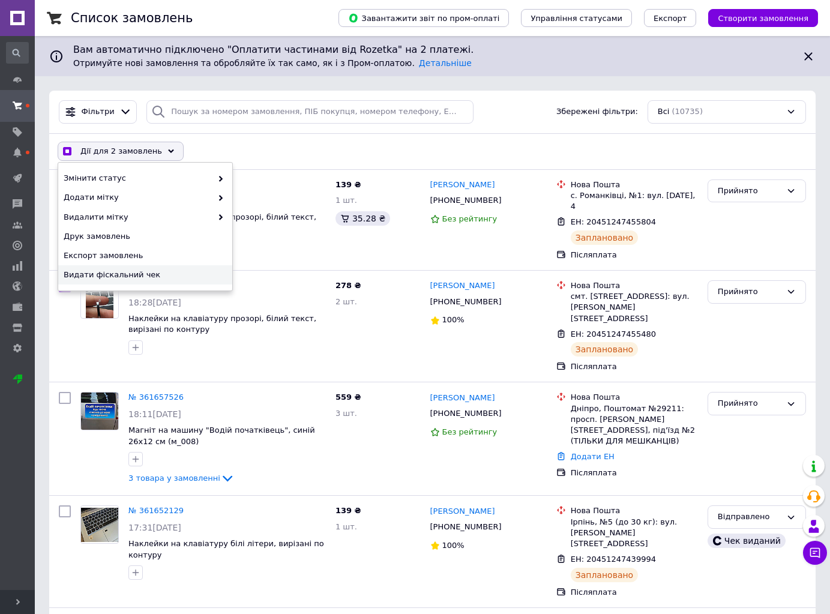
click at [133, 273] on span "Видати фіскальний чек" at bounding box center [144, 275] width 160 height 11
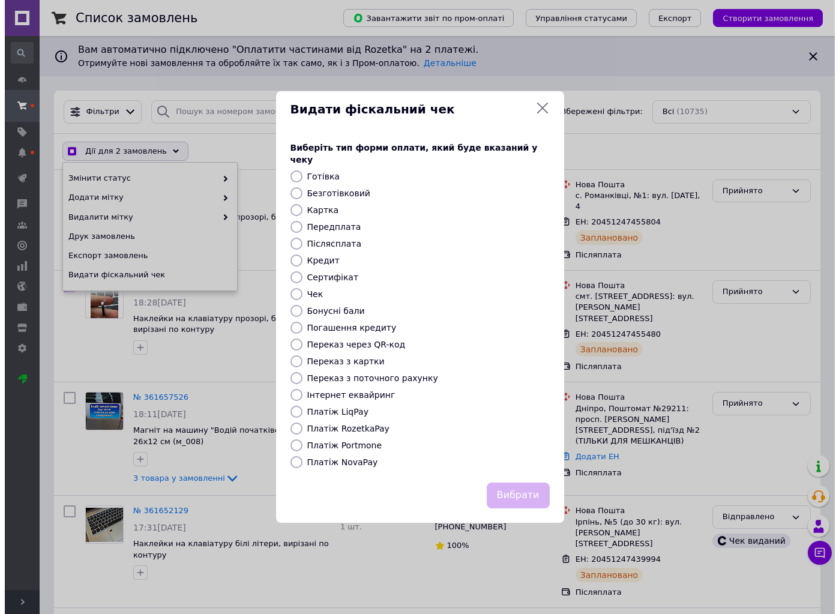
checkbox input "true"
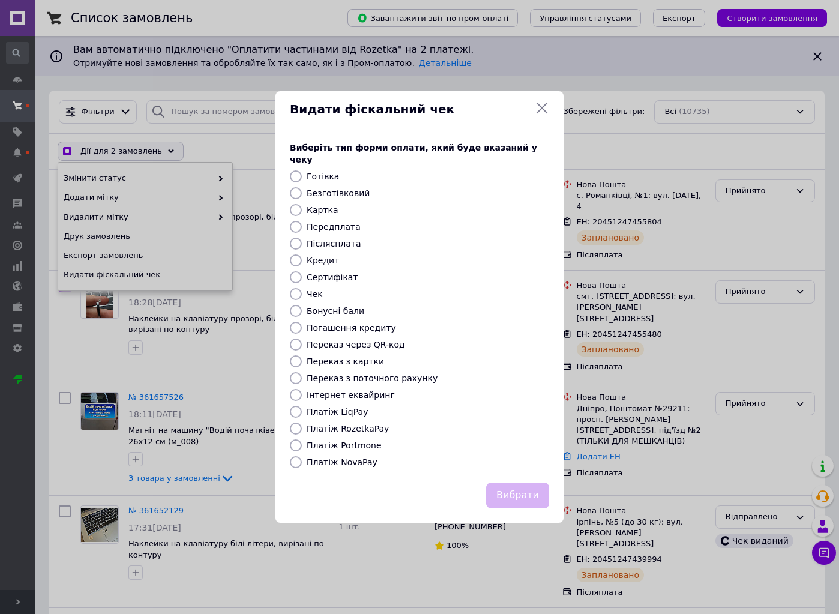
click at [342, 457] on label "Платіж NovaPay" at bounding box center [342, 462] width 71 height 10
click at [302, 456] on input "Платіж NovaPay" at bounding box center [296, 462] width 12 height 12
radio input "true"
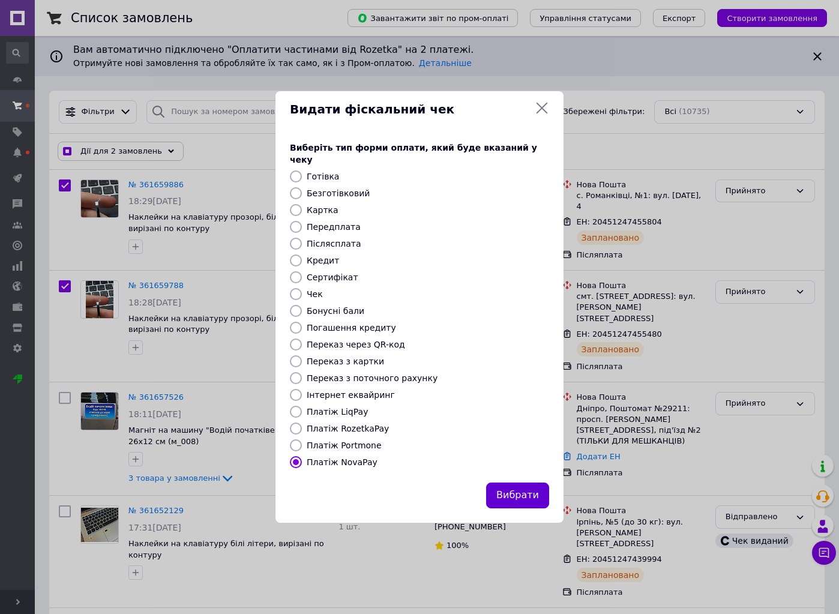
click at [521, 496] on button "Вибрати" at bounding box center [517, 496] width 63 height 26
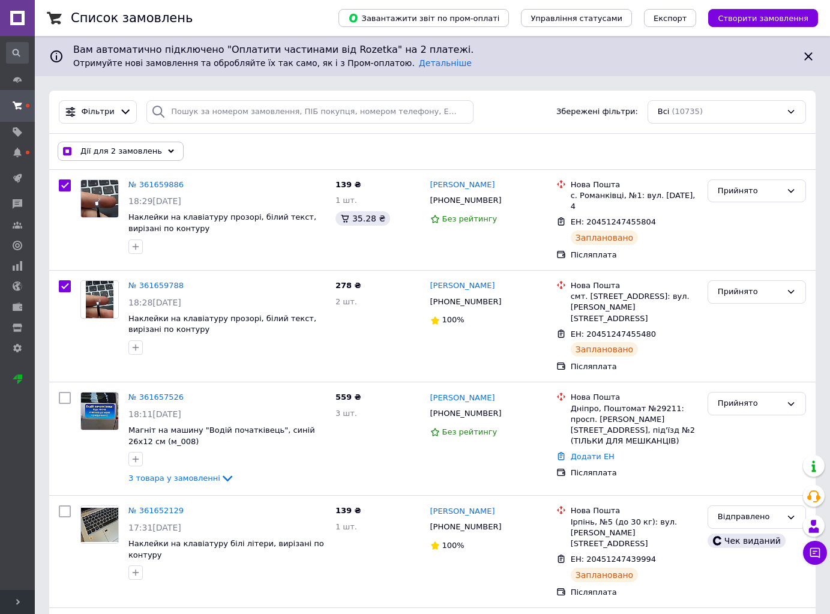
click at [126, 151] on span "Дії для 2 замовлень" at bounding box center [121, 151] width 82 height 11
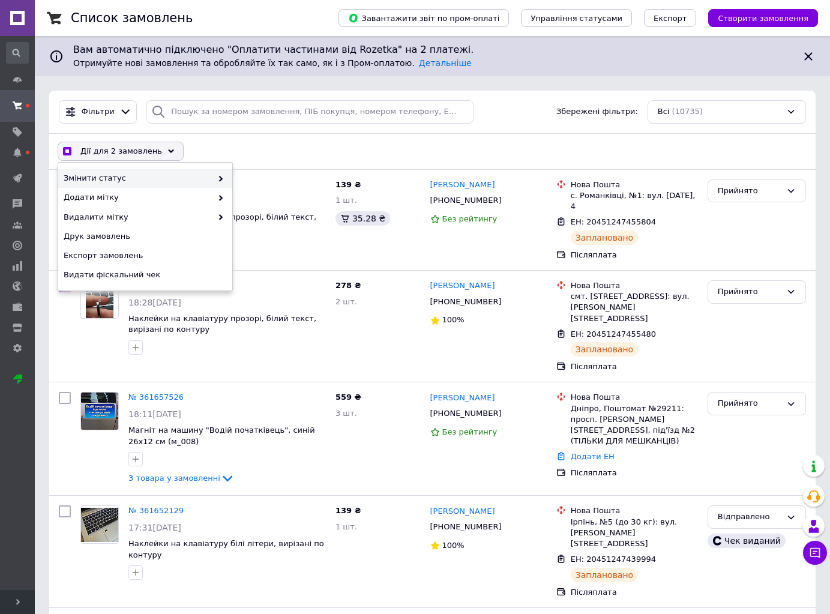
click at [139, 179] on span "Змінити статус" at bounding box center [138, 178] width 148 height 11
click at [142, 179] on span "Змінити статус" at bounding box center [138, 178] width 148 height 11
checkbox input "true"
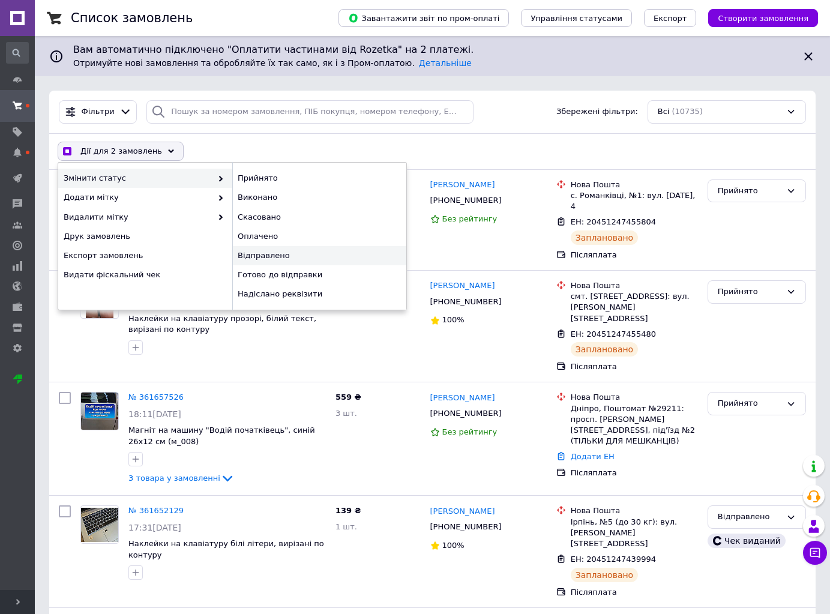
click at [281, 252] on div "Відправлено" at bounding box center [319, 255] width 174 height 19
checkbox input "false"
